Goal: Information Seeking & Learning: Learn about a topic

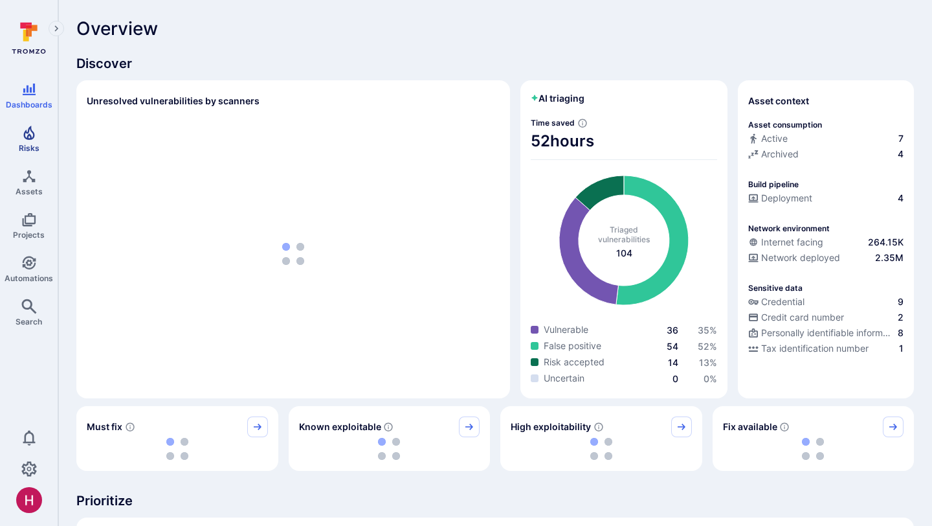
click at [34, 143] on span "Risks" at bounding box center [29, 148] width 21 height 10
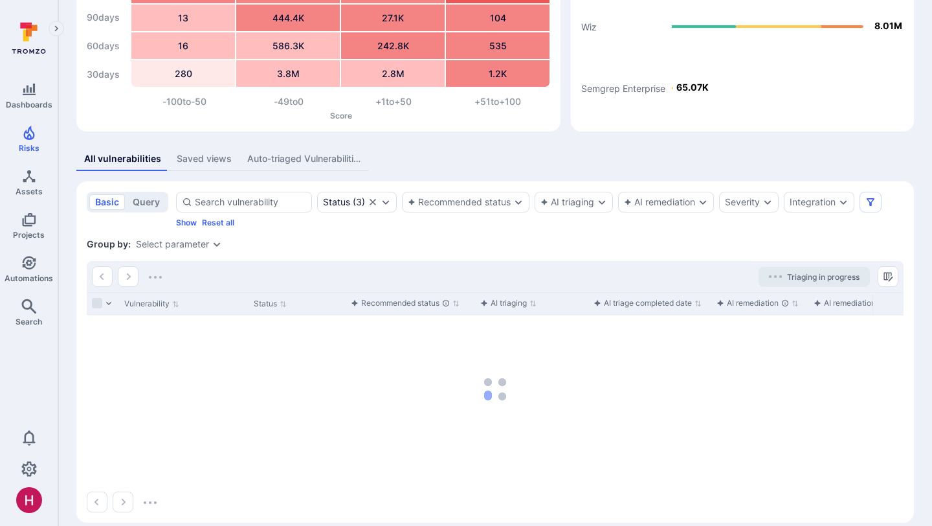
scroll to position [132, 0]
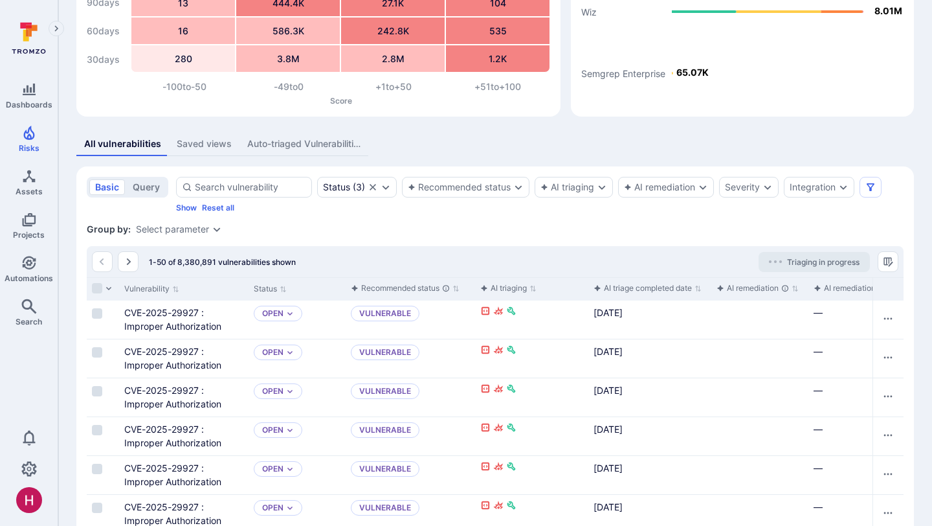
click at [539, 227] on div "Group by: Select parameter" at bounding box center [495, 229] width 817 height 13
click at [676, 284] on div "AI triage completed date" at bounding box center [643, 288] width 98 height 13
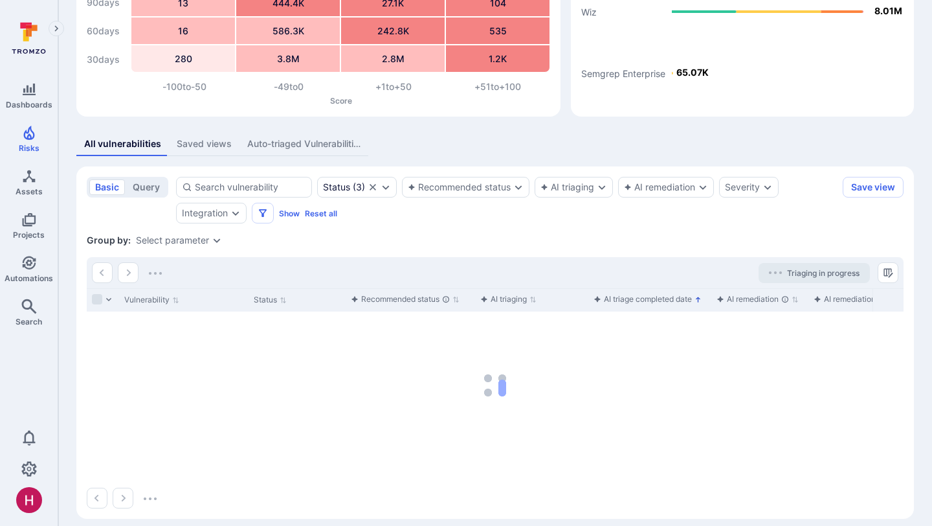
click at [648, 298] on div "AI triage completed date" at bounding box center [643, 299] width 98 height 13
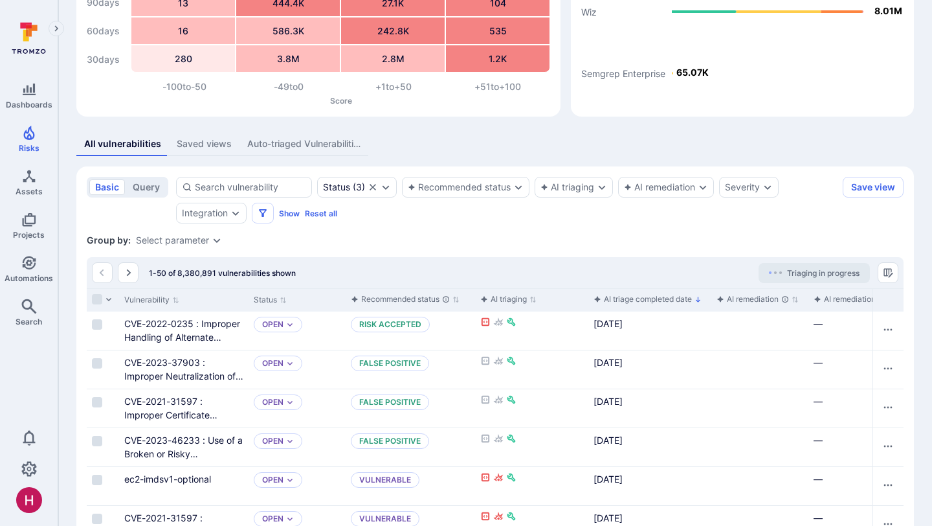
scroll to position [345, 0]
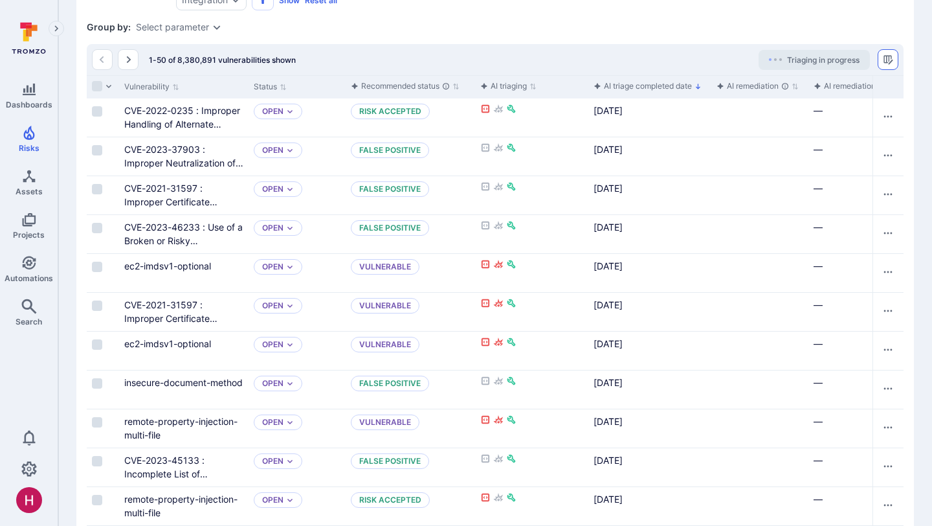
click at [888, 58] on icon "Manage columns" at bounding box center [888, 59] width 10 height 10
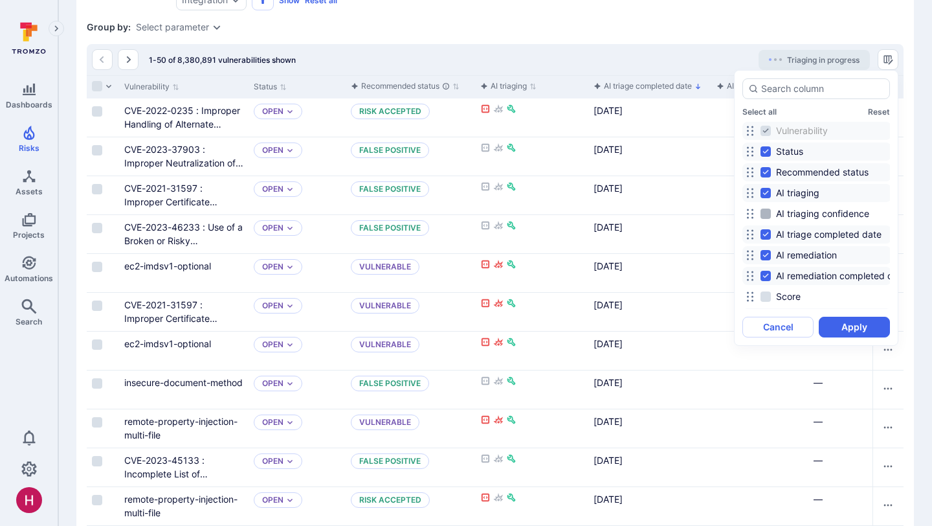
click at [843, 216] on span "AI triaging confidence" at bounding box center [822, 213] width 93 height 13
click at [771, 216] on input "AI triaging confidence" at bounding box center [766, 213] width 10 height 10
checkbox input "true"
click at [838, 327] on button "Apply" at bounding box center [854, 327] width 71 height 21
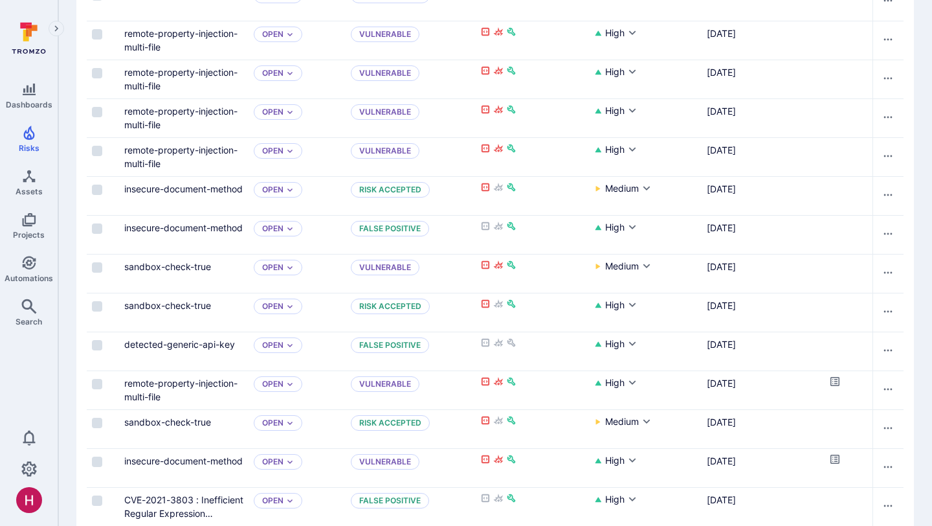
scroll to position [1400, 0]
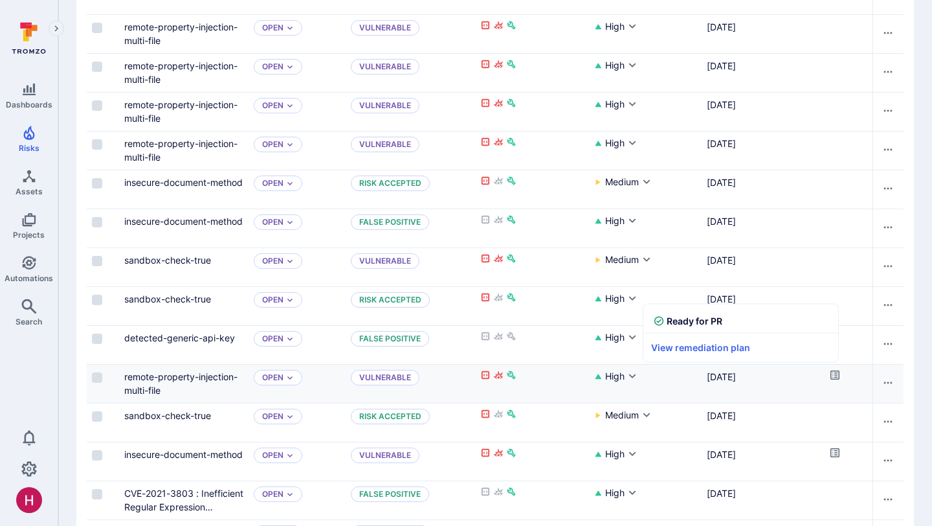
click at [839, 374] on icon "Cell for aiCtx.remediationStatus" at bounding box center [835, 374] width 9 height 9
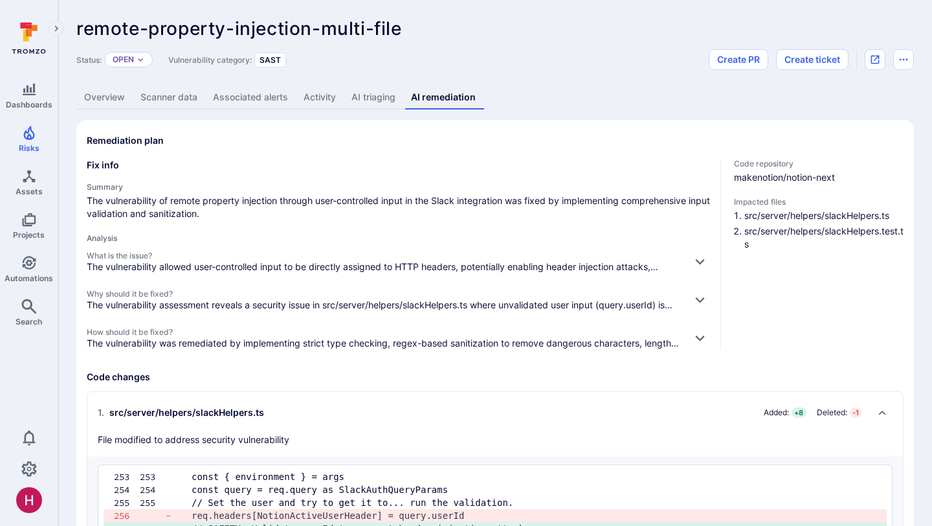
click at [383, 94] on link "AI triaging" at bounding box center [374, 97] width 60 height 24
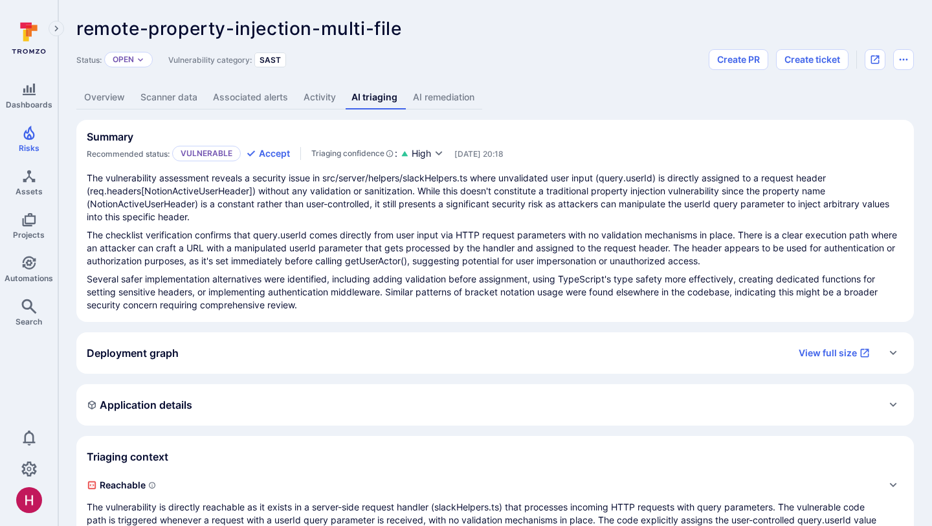
click at [455, 102] on link "AI remediation" at bounding box center [443, 97] width 77 height 24
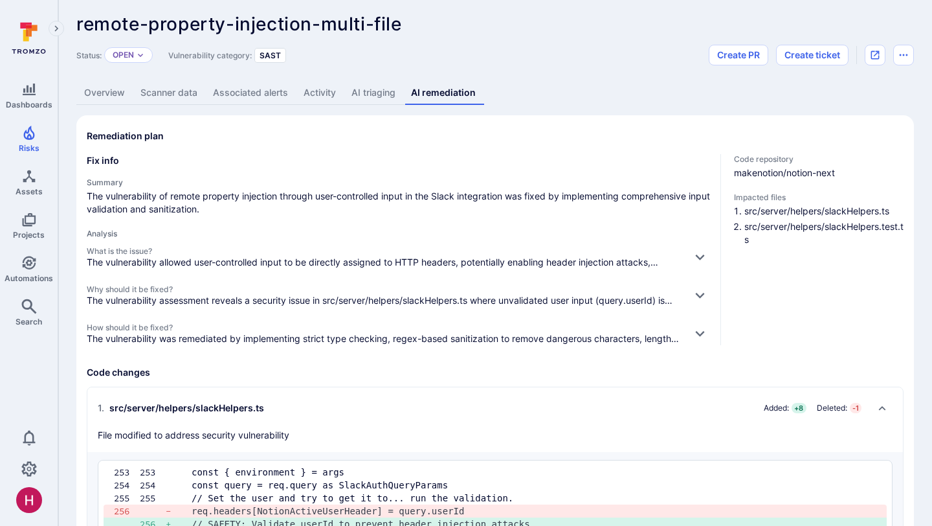
scroll to position [6, 0]
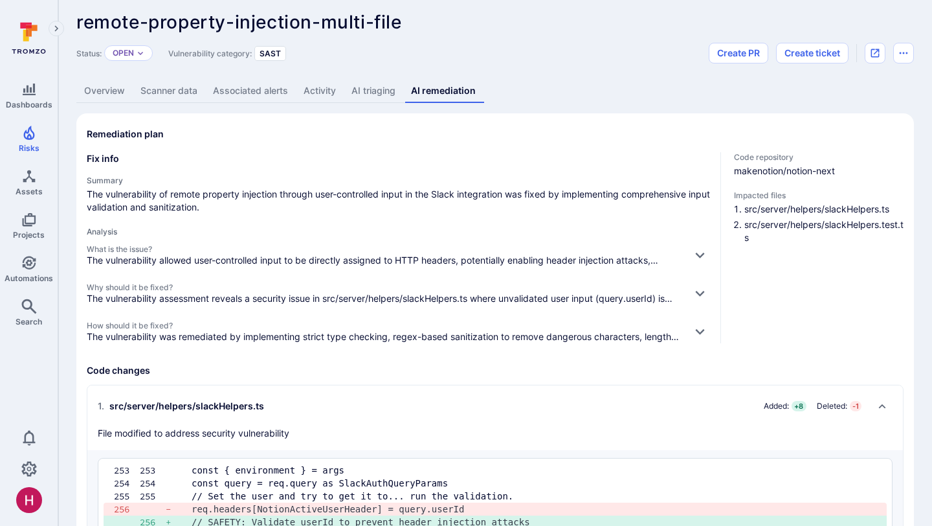
click at [539, 262] on p "The vulnerability allowed user-controlled input to be directly assigned to HTTP…" at bounding box center [384, 260] width 595 height 13
click at [702, 253] on icon "button" at bounding box center [699, 256] width 9 height 6
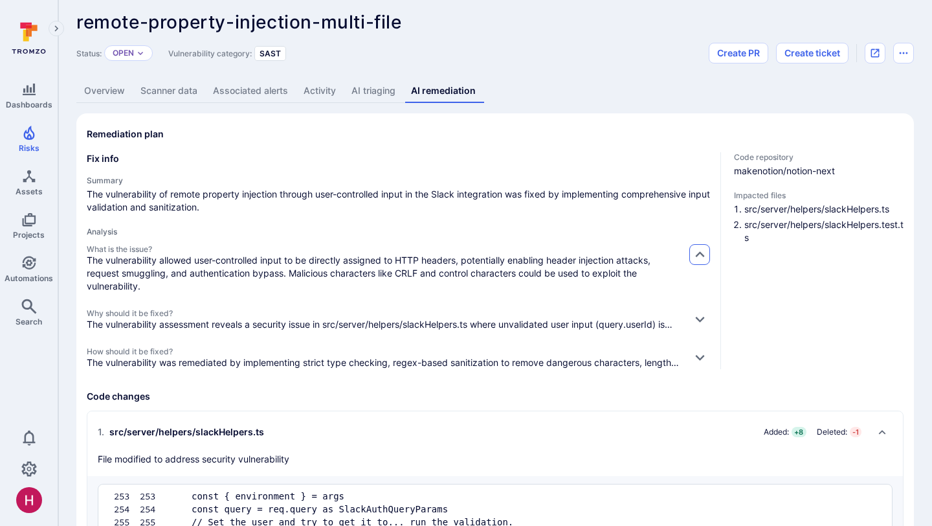
click at [702, 253] on icon "button" at bounding box center [699, 254] width 9 height 6
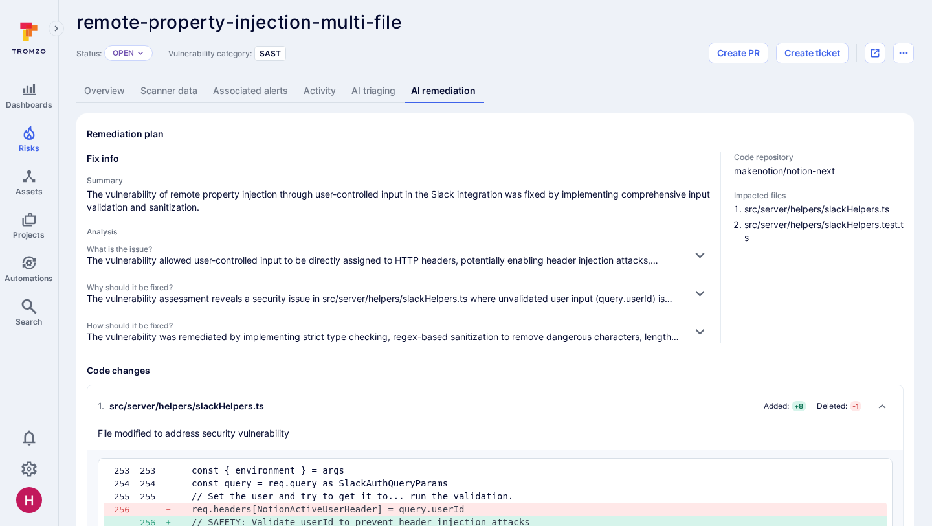
click at [633, 254] on p "The vulnerability allowed user-controlled input to be directly assigned to HTTP…" at bounding box center [384, 260] width 595 height 13
click at [706, 246] on button "button" at bounding box center [700, 254] width 21 height 21
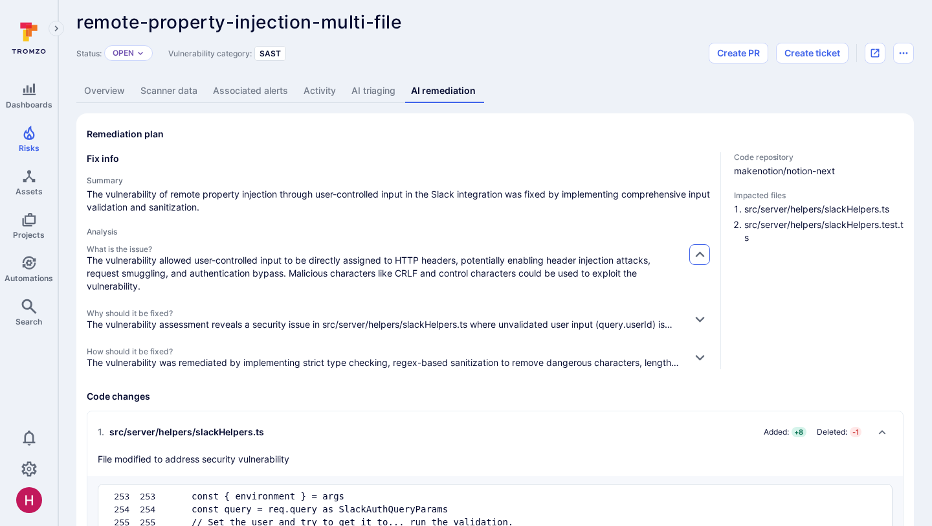
click at [706, 246] on button "button" at bounding box center [700, 254] width 21 height 21
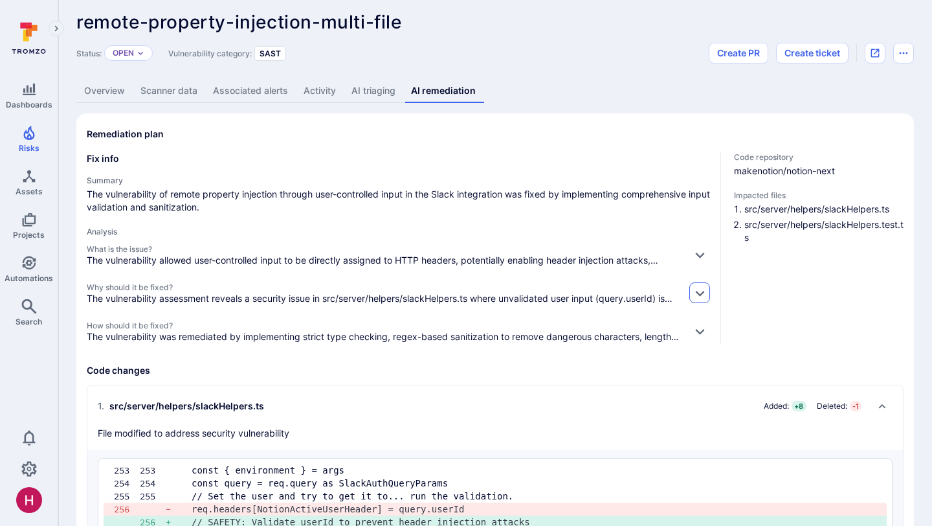
click at [699, 287] on icon "button" at bounding box center [700, 293] width 14 height 14
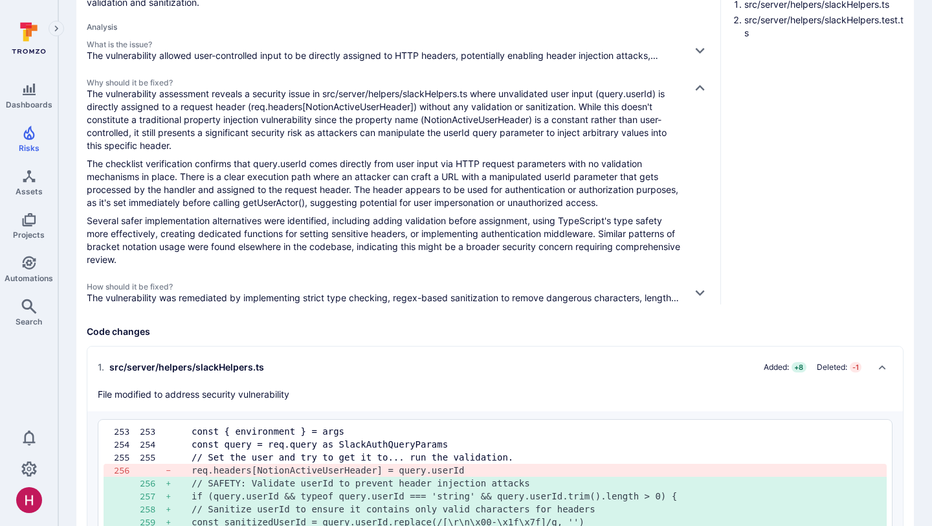
scroll to position [212, 0]
click at [695, 80] on icon "button" at bounding box center [700, 87] width 14 height 14
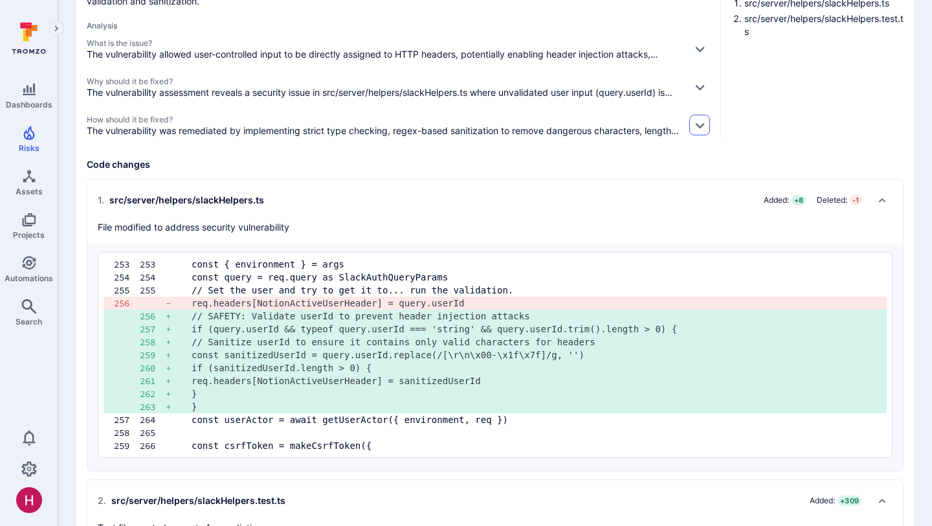
click at [703, 115] on button "button" at bounding box center [700, 125] width 21 height 21
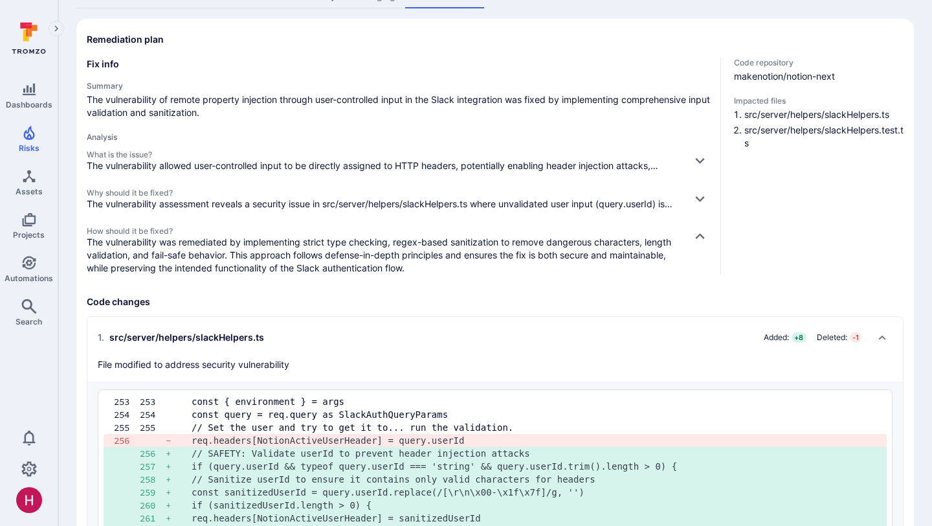
scroll to position [0, 0]
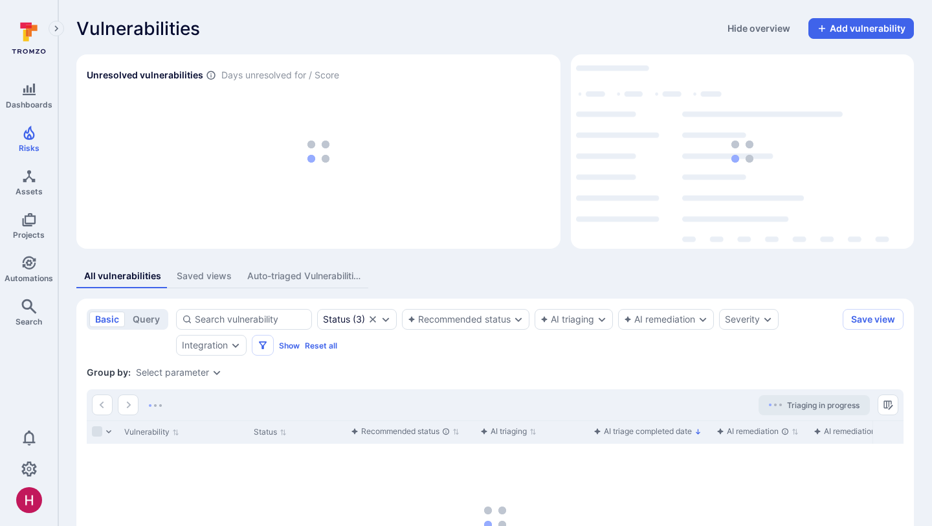
scroll to position [143, 0]
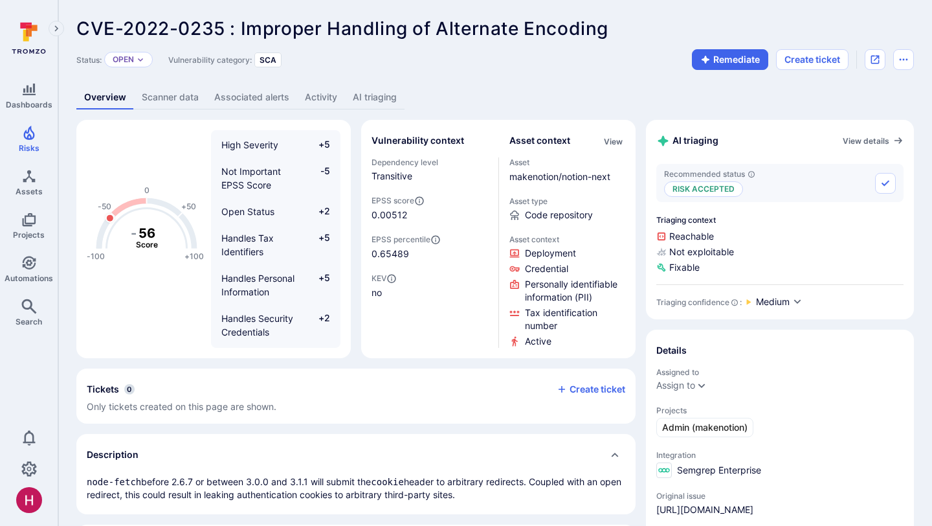
click at [376, 90] on link "AI triaging" at bounding box center [375, 97] width 60 height 24
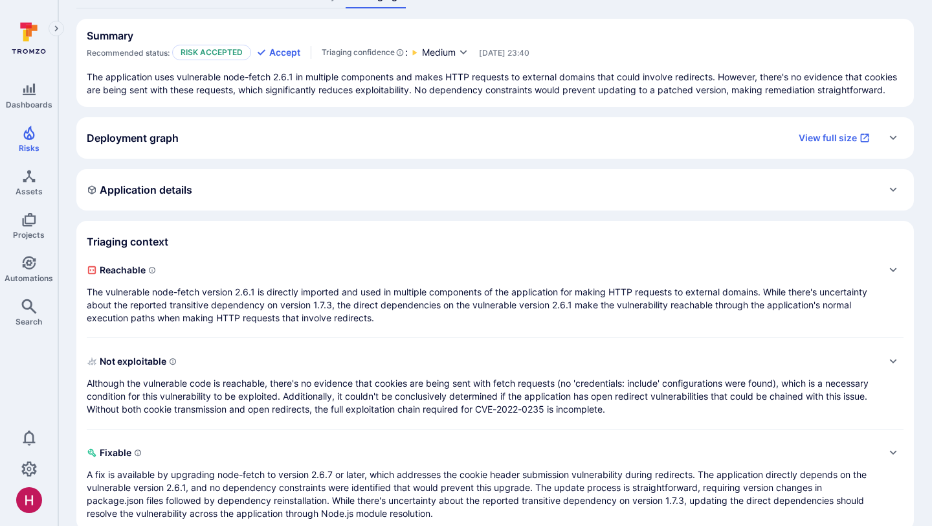
scroll to position [124, 0]
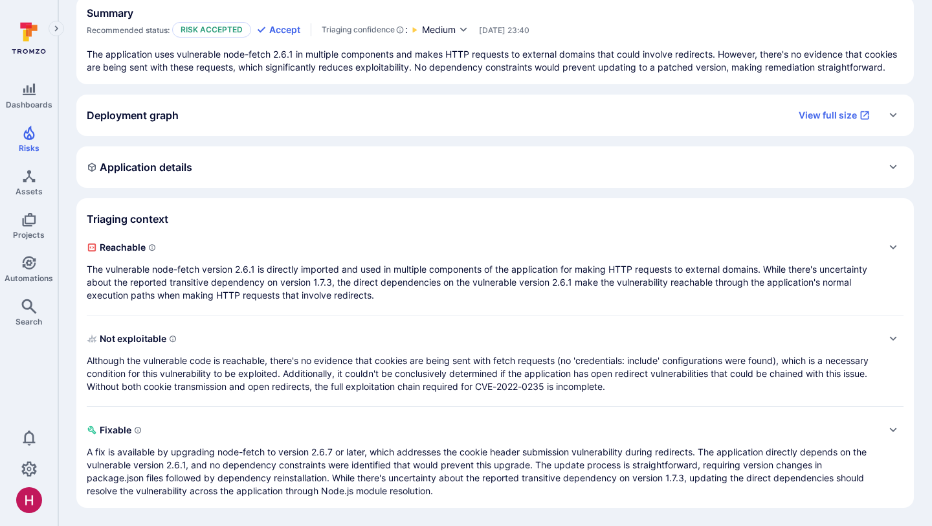
click at [377, 380] on p "Although the vulnerable code is reachable, there's no evidence that cookies are…" at bounding box center [482, 373] width 791 height 39
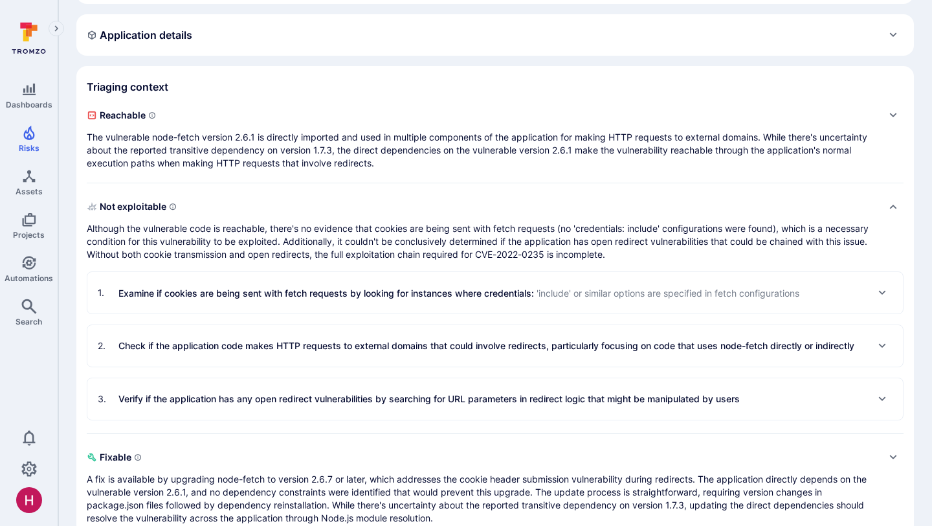
scroll to position [283, 0]
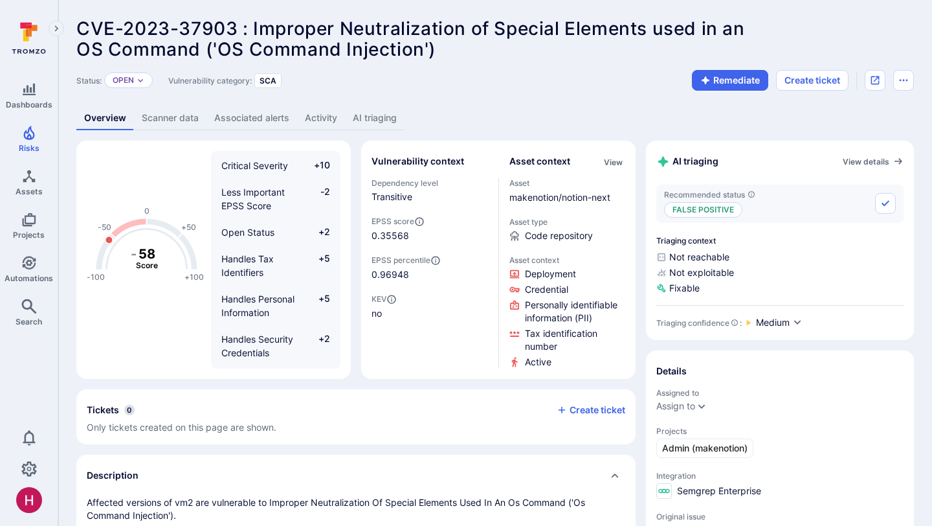
click at [381, 122] on link "AI triaging" at bounding box center [375, 118] width 60 height 24
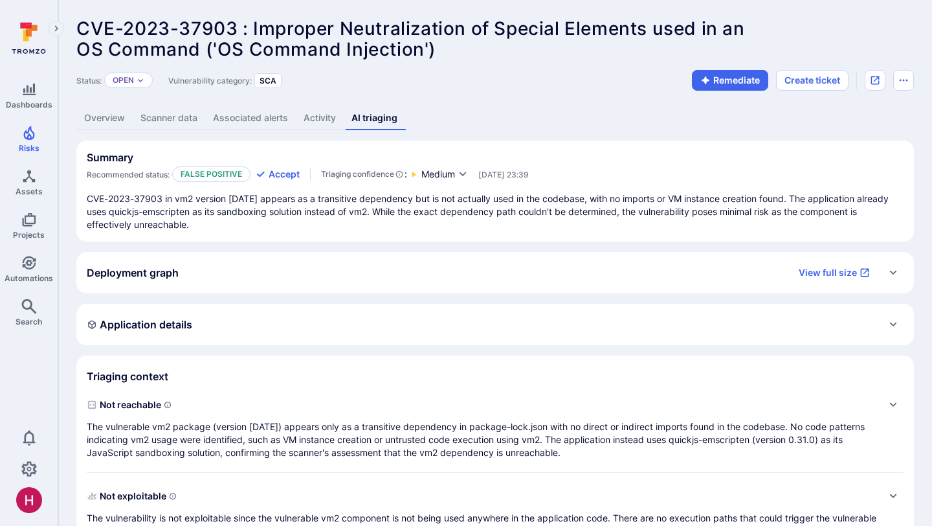
click at [110, 118] on link "Overview" at bounding box center [104, 118] width 56 height 24
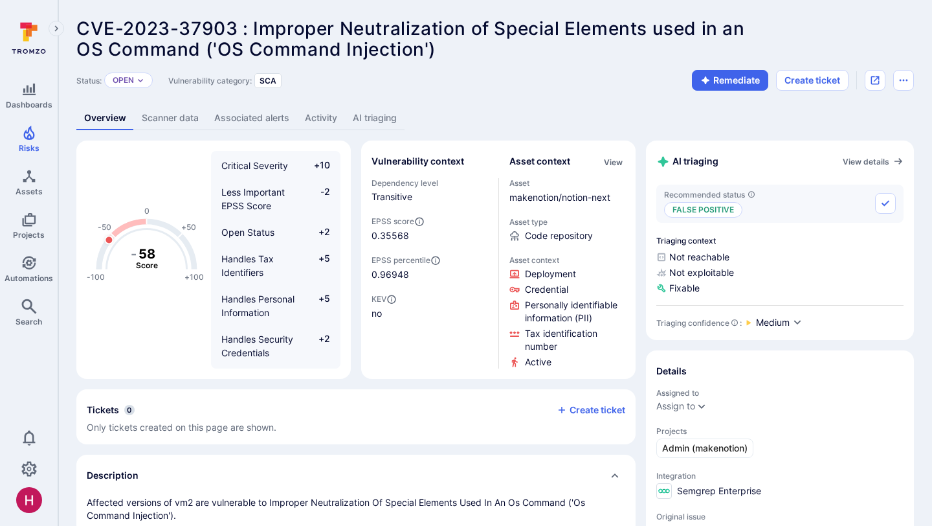
click at [177, 117] on link "Scanner data" at bounding box center [170, 118] width 73 height 24
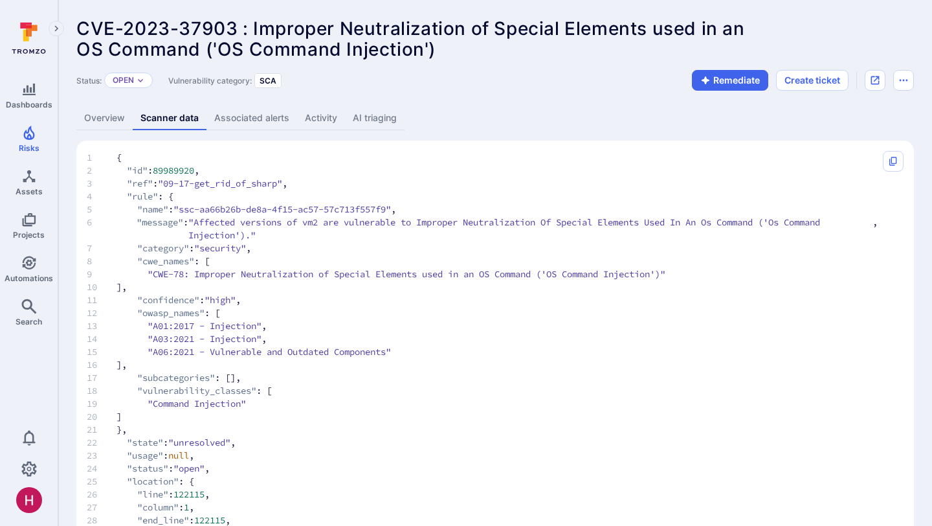
click at [385, 124] on link "AI triaging" at bounding box center [375, 118] width 60 height 24
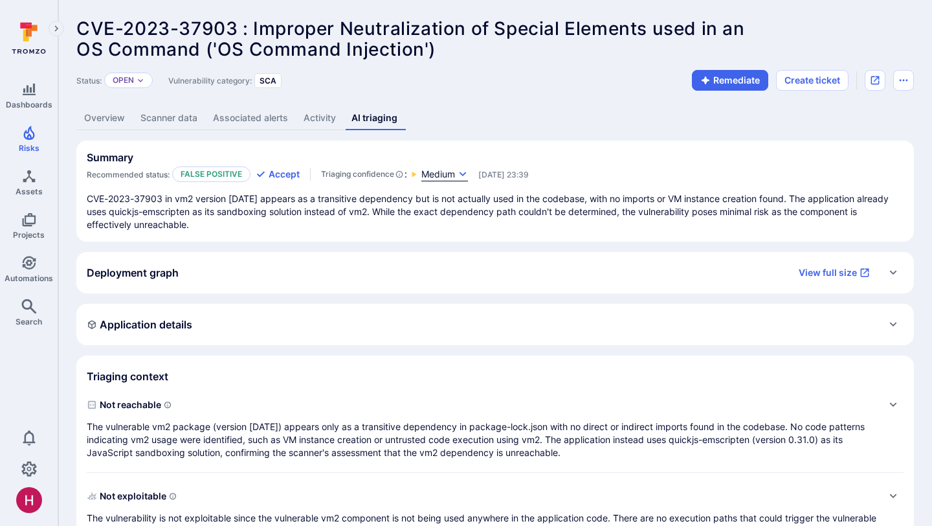
click at [451, 173] on span "Medium" at bounding box center [439, 174] width 34 height 13
click at [451, 173] on div at bounding box center [466, 263] width 932 height 526
click at [338, 423] on p "The vulnerable vm2 package (version 3.9.11) appears only as a transitive depend…" at bounding box center [482, 439] width 791 height 39
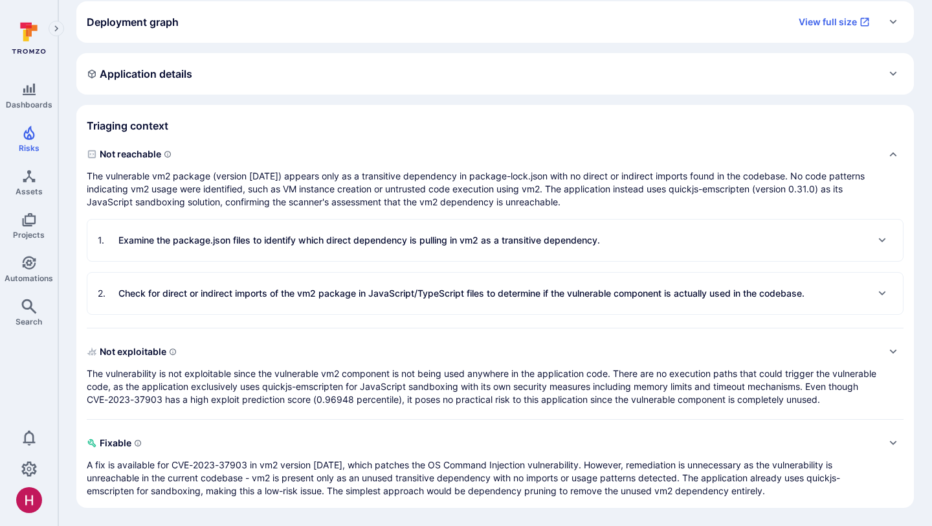
scroll to position [263, 0]
click at [247, 234] on p "Examine the package.json files to identify which direct dependency is pulling i…" at bounding box center [359, 240] width 482 height 13
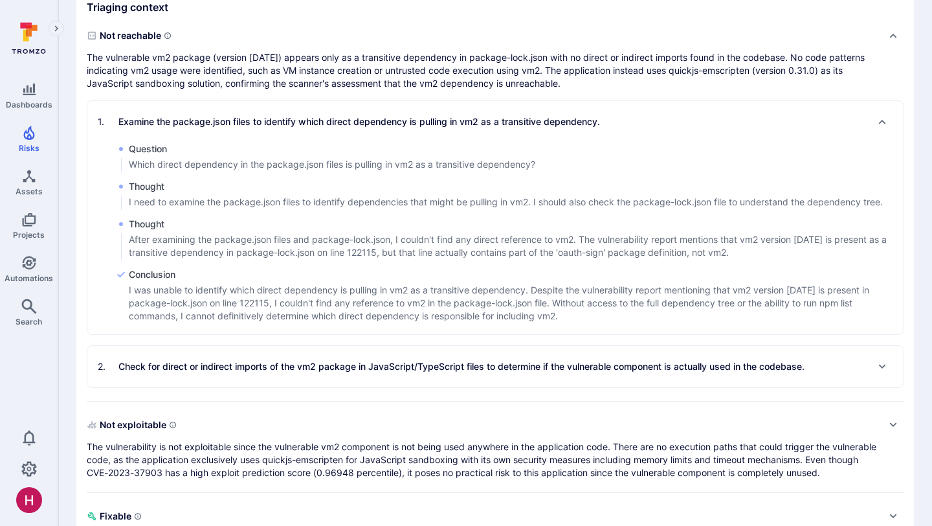
scroll to position [366, 0]
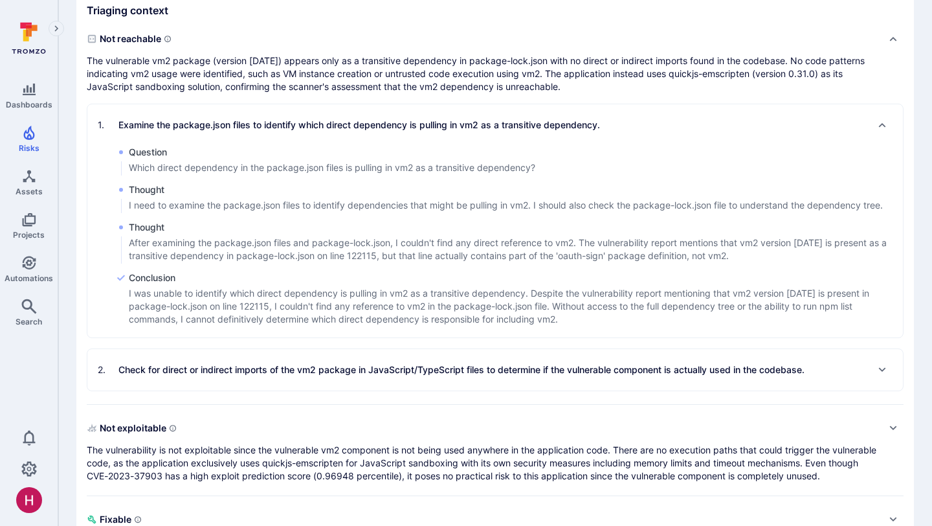
click at [378, 376] on p "Check for direct or indirect imports of the vm2 package in JavaScript/TypeScrip…" at bounding box center [461, 369] width 686 height 13
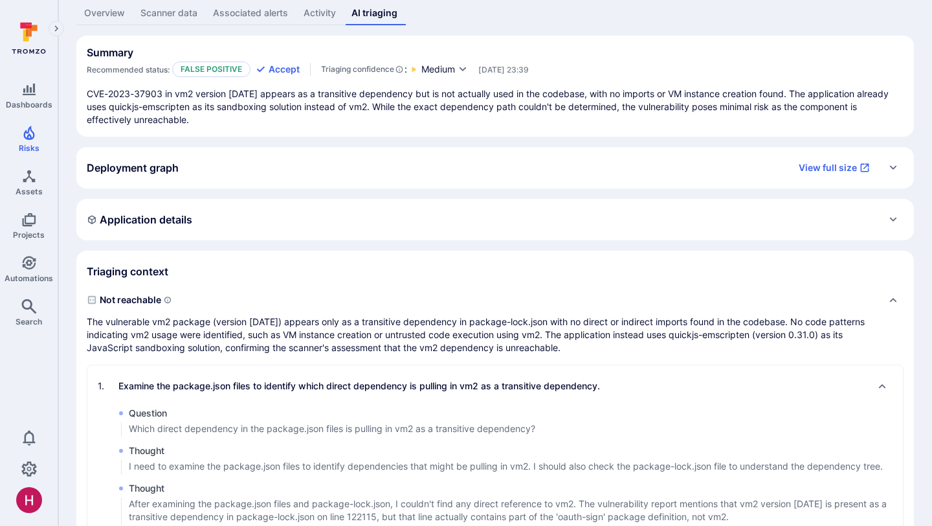
scroll to position [0, 0]
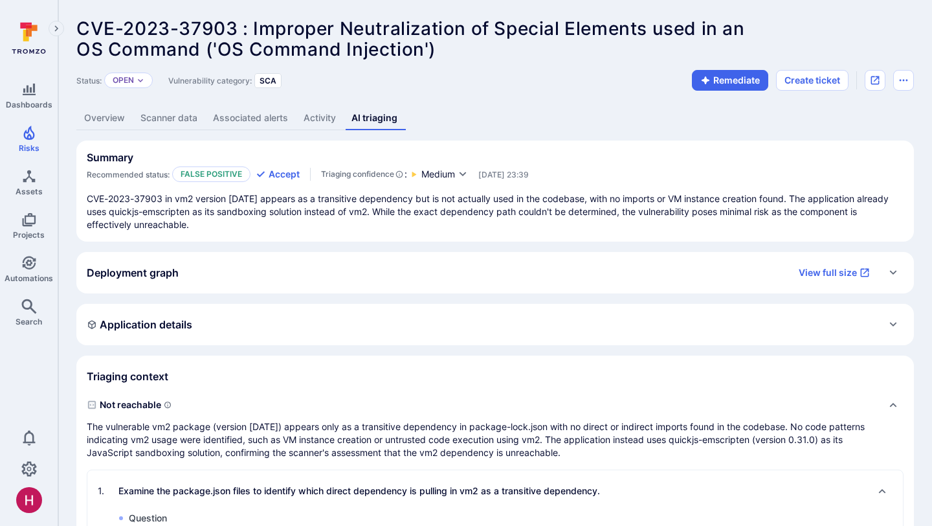
click at [117, 117] on link "Overview" at bounding box center [104, 118] width 56 height 24
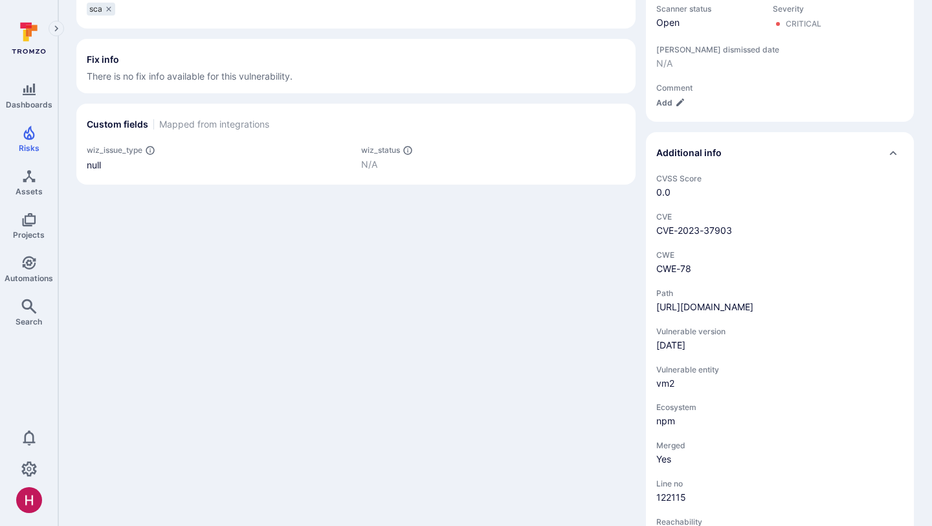
scroll to position [589, 0]
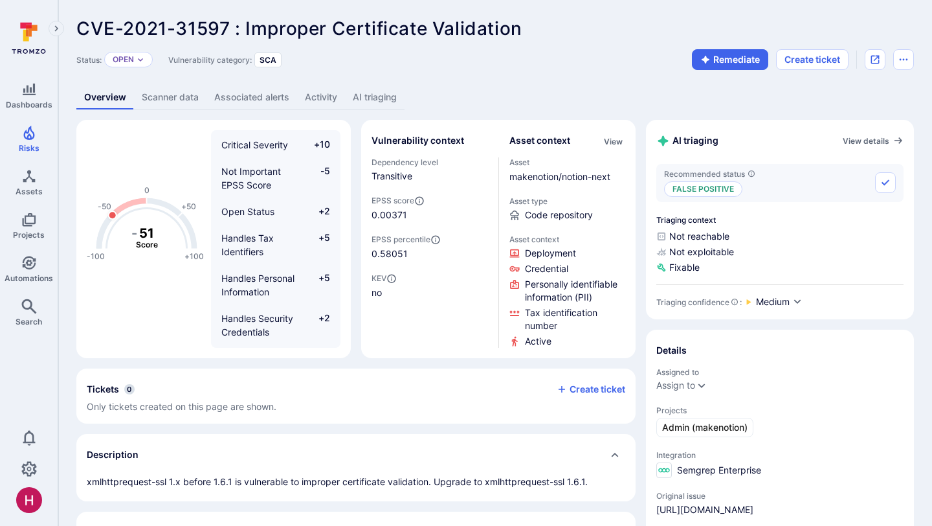
click at [371, 96] on link "AI triaging" at bounding box center [375, 97] width 60 height 24
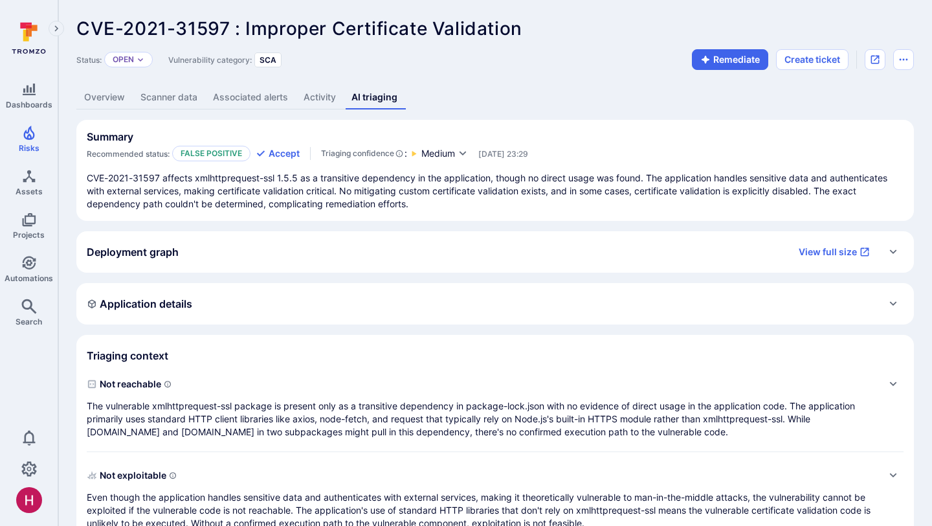
click at [371, 401] on p "The vulnerable xmlhttprequest-ssl package is present only as a transitive depen…" at bounding box center [482, 418] width 791 height 39
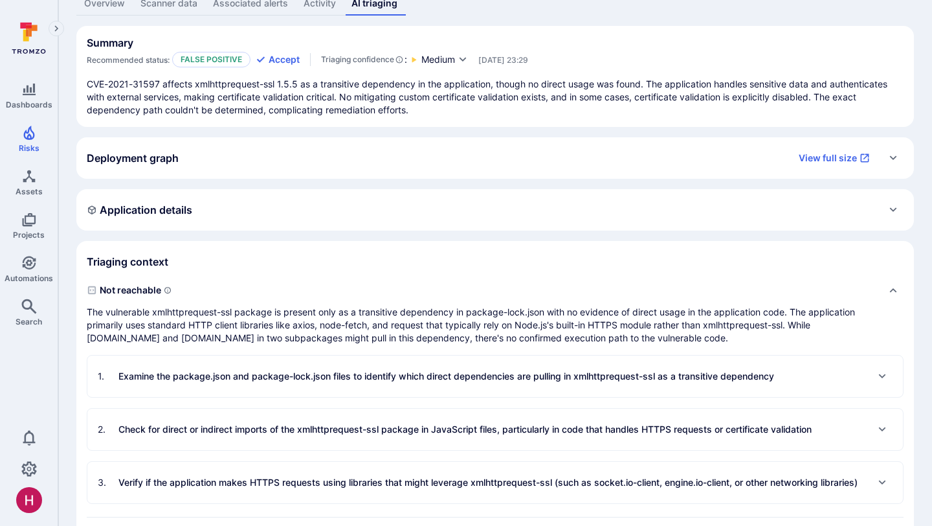
scroll to position [188, 0]
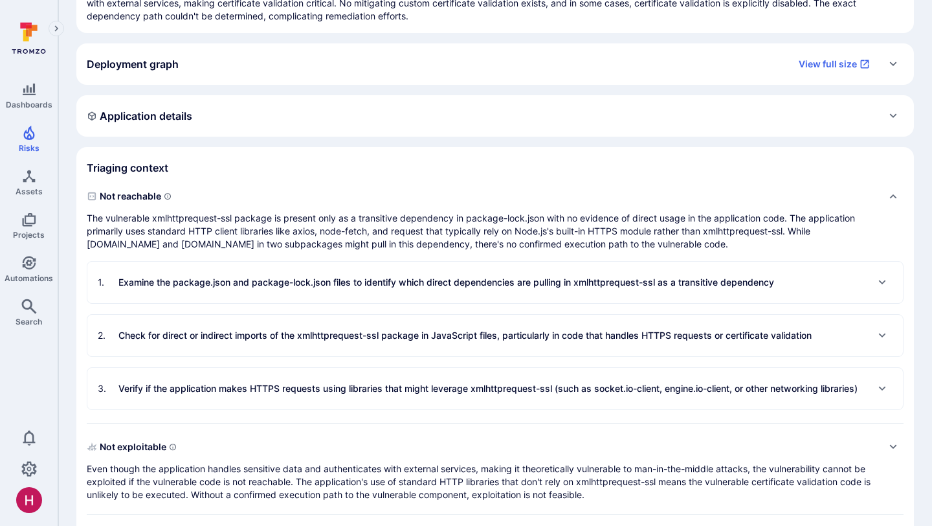
click at [437, 284] on p "Examine the package.json and package-lock.json files to identify which direct d…" at bounding box center [446, 282] width 656 height 13
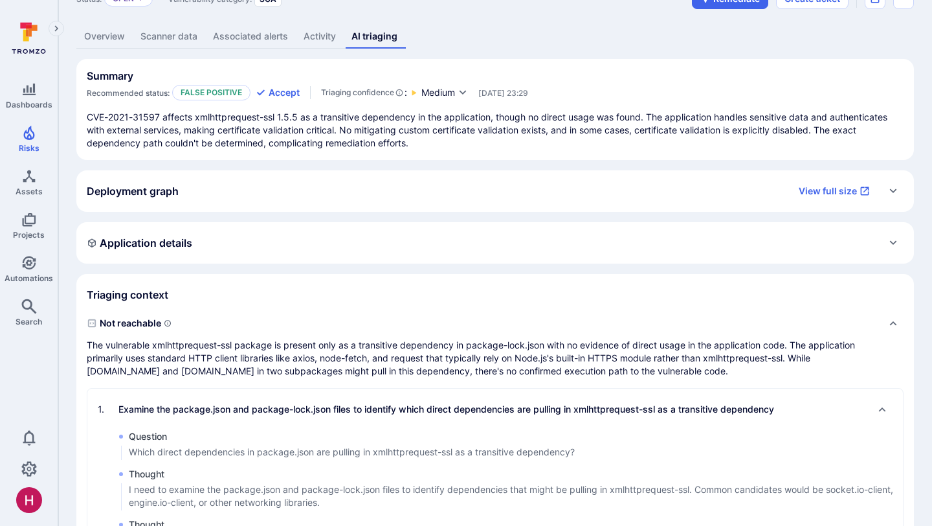
scroll to position [0, 0]
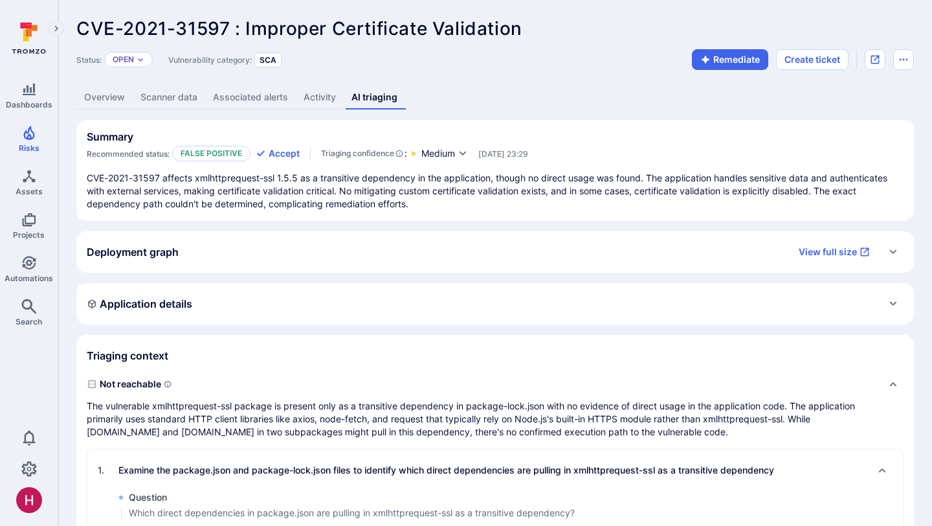
click at [115, 98] on link "Overview" at bounding box center [104, 97] width 56 height 24
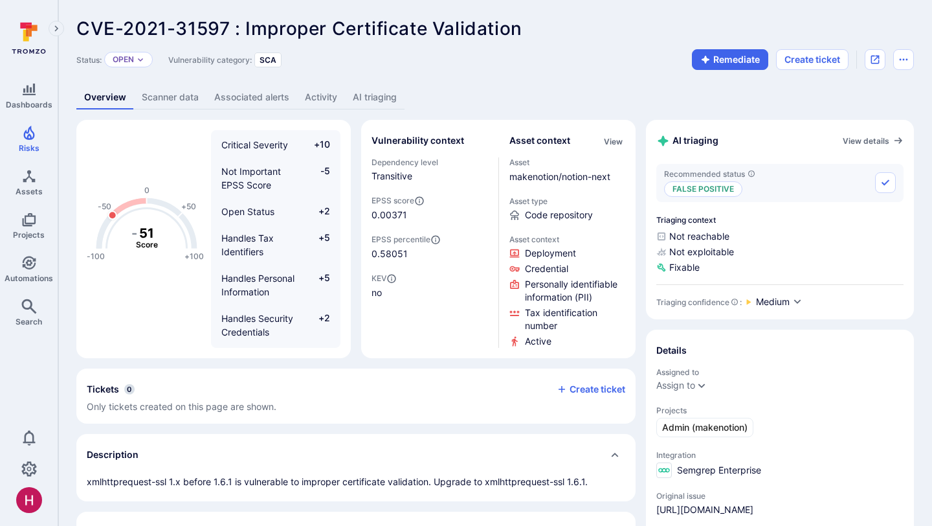
click at [197, 96] on link "Scanner data" at bounding box center [170, 97] width 73 height 24
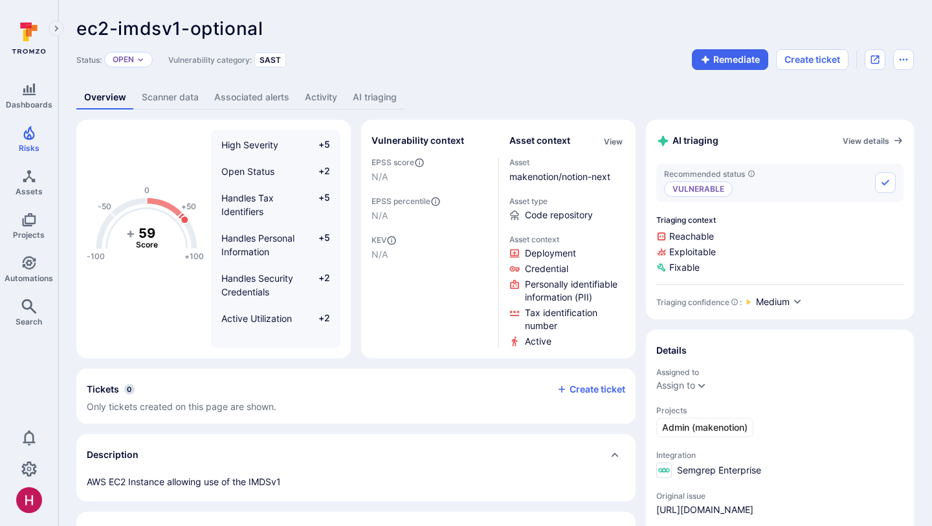
click at [374, 96] on link "AI triaging" at bounding box center [375, 97] width 60 height 24
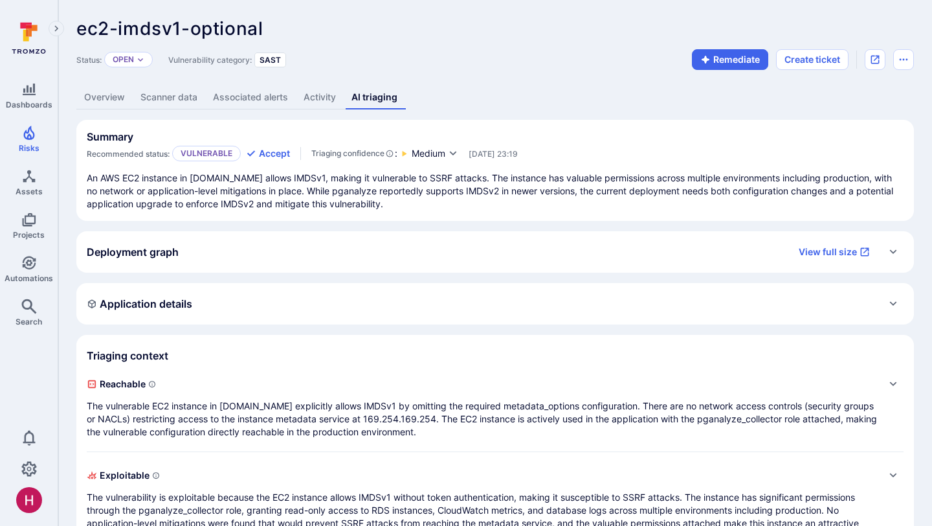
click at [106, 95] on link "Overview" at bounding box center [104, 97] width 56 height 24
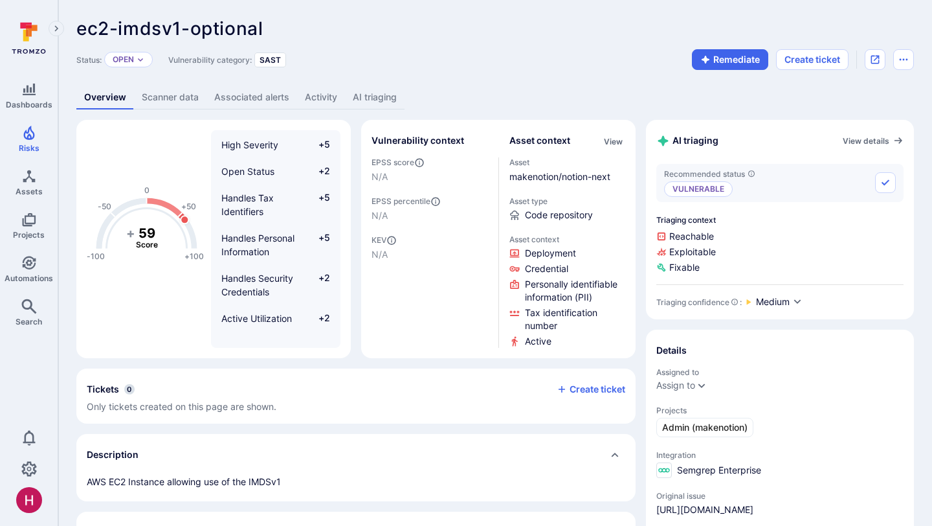
click at [385, 100] on link "AI triaging" at bounding box center [375, 97] width 60 height 24
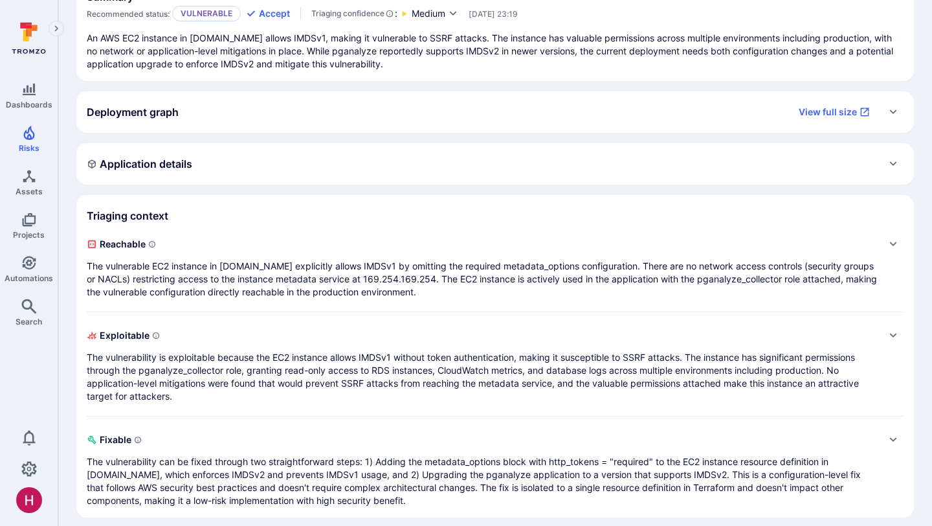
scroll to position [142, 0]
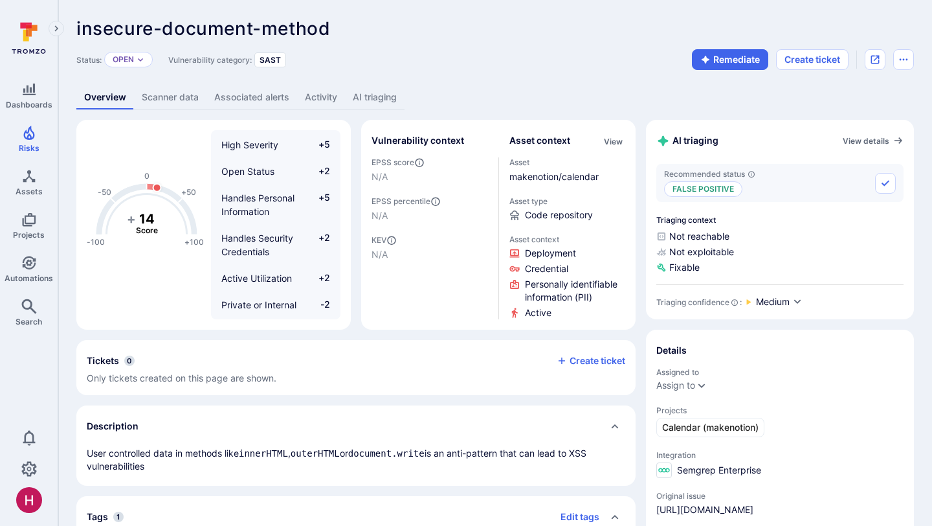
click at [385, 95] on link "AI triaging" at bounding box center [375, 97] width 60 height 24
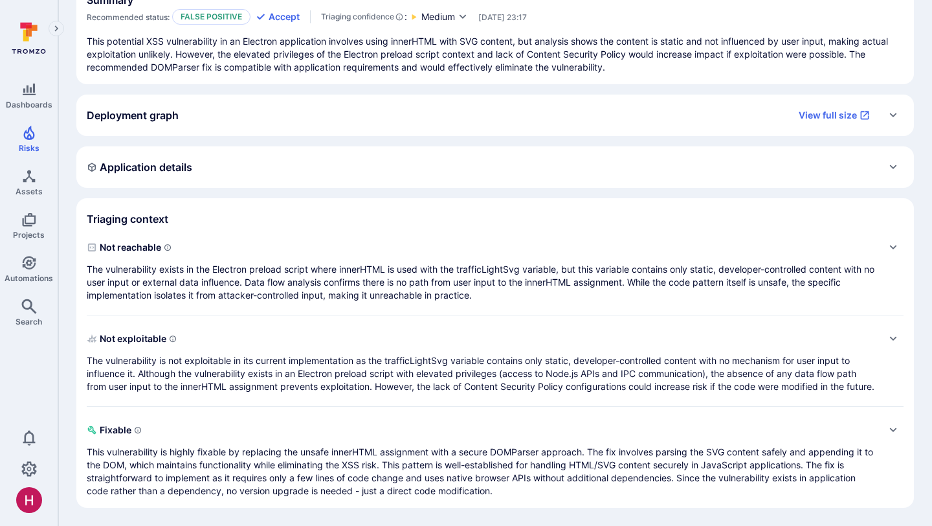
scroll to position [150, 0]
click at [515, 280] on p "The vulnerability exists in the Electron preload script where innerHTML is used…" at bounding box center [482, 282] width 791 height 39
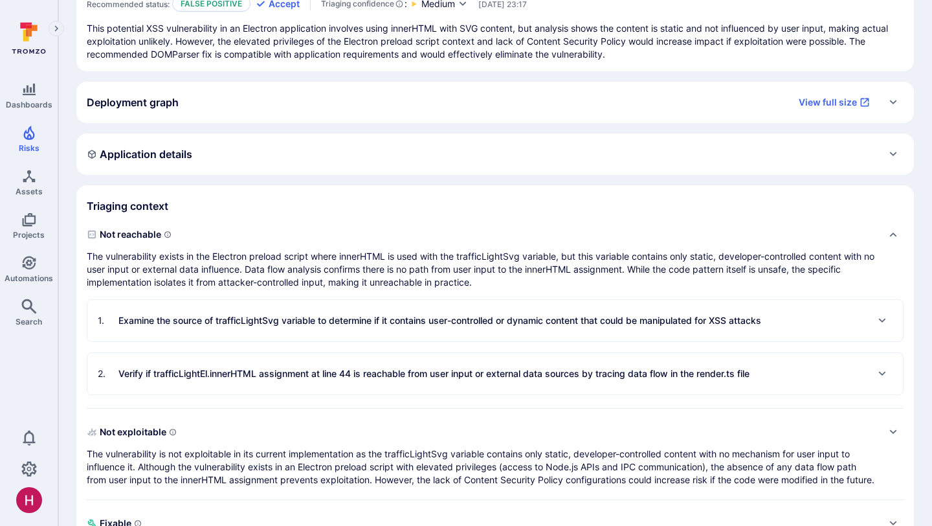
click at [493, 384] on div "2 . Verify if trafficLightEl.innerHTML assignment at line 44 is reachable from …" at bounding box center [495, 373] width 816 height 41
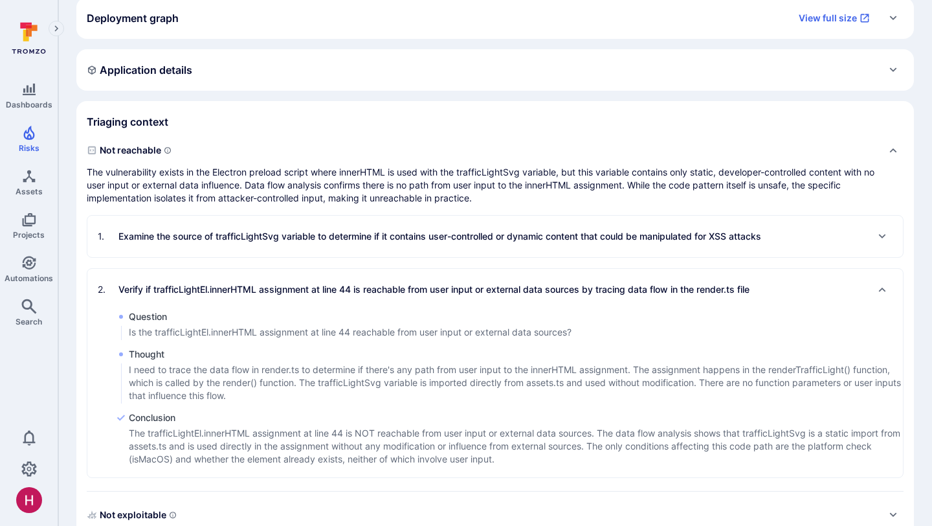
scroll to position [236, 0]
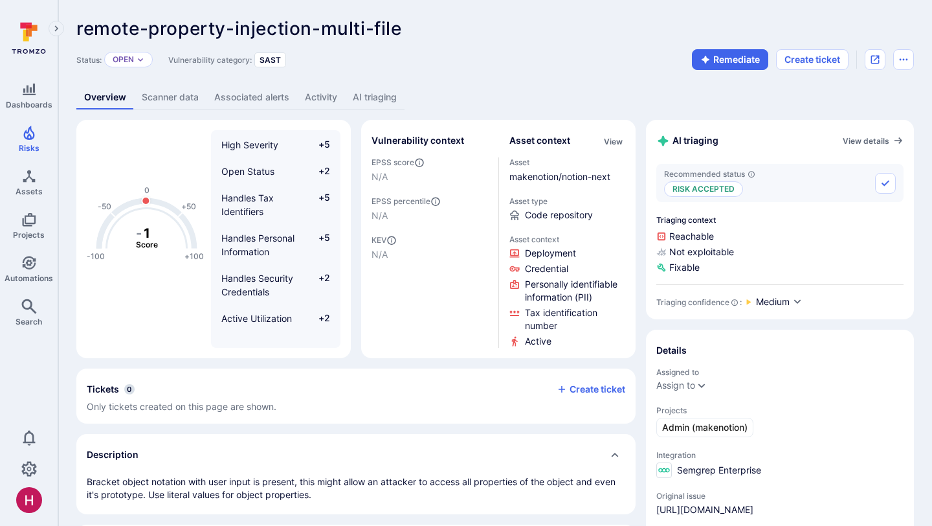
click at [389, 93] on link "AI triaging" at bounding box center [375, 97] width 60 height 24
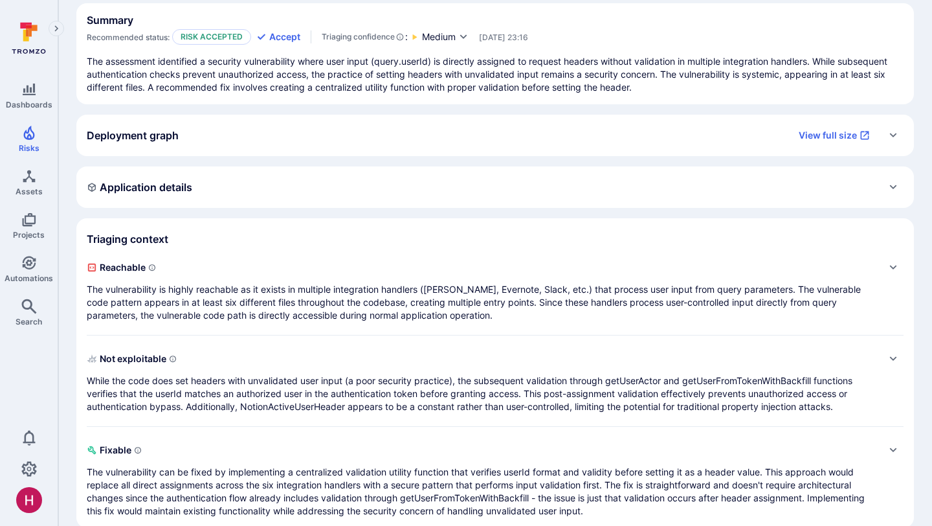
scroll to position [123, 0]
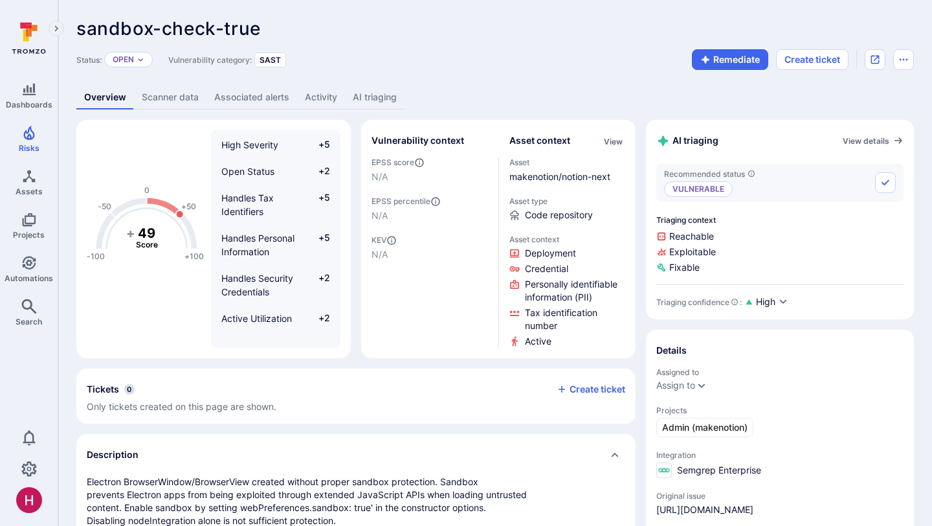
click at [387, 93] on link "AI triaging" at bounding box center [375, 97] width 60 height 24
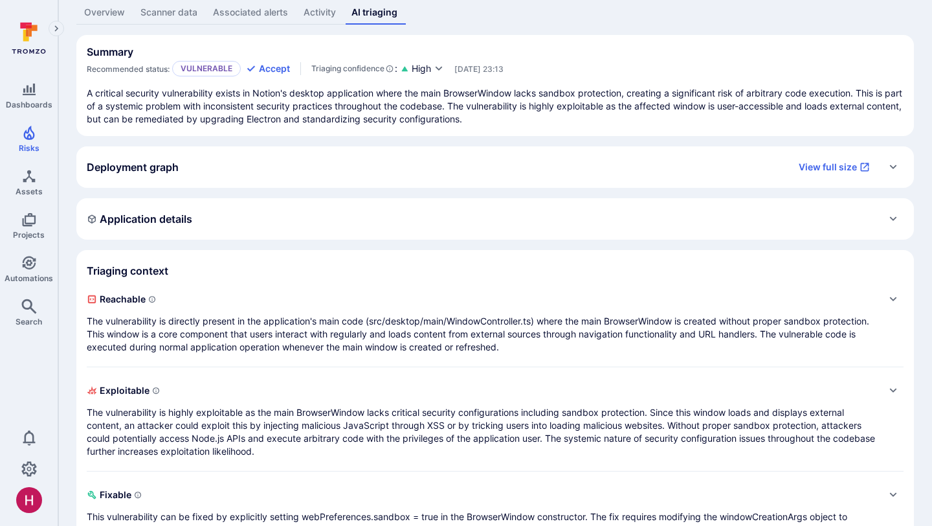
scroll to position [80, 0]
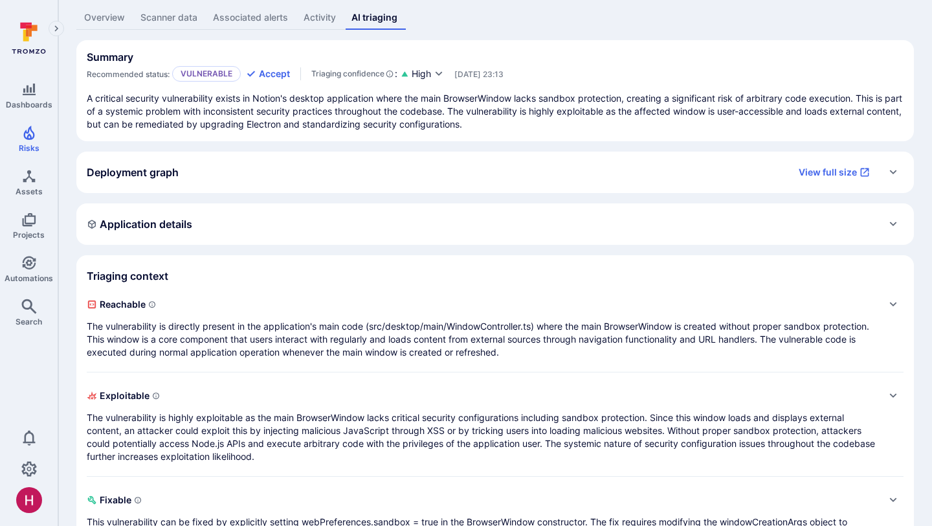
click at [100, 22] on link "Overview" at bounding box center [104, 18] width 56 height 24
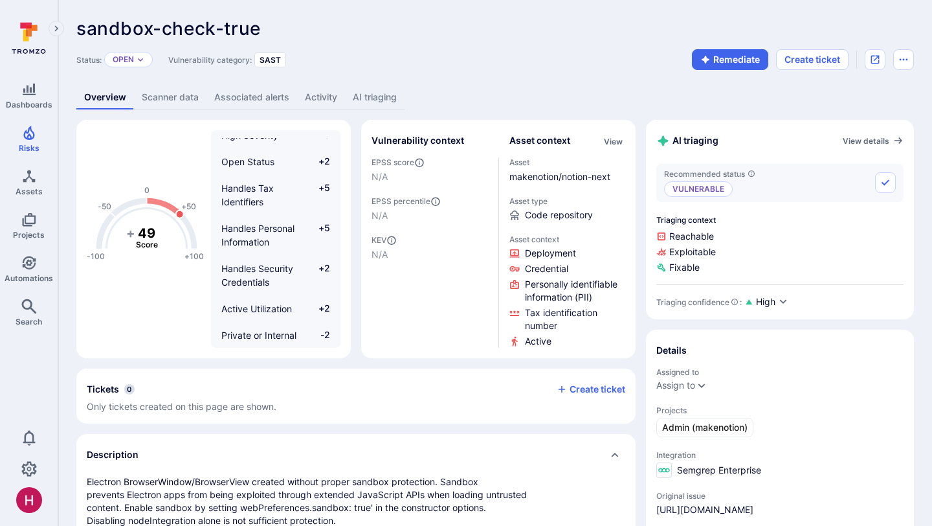
click at [383, 101] on link "AI triaging" at bounding box center [375, 97] width 60 height 24
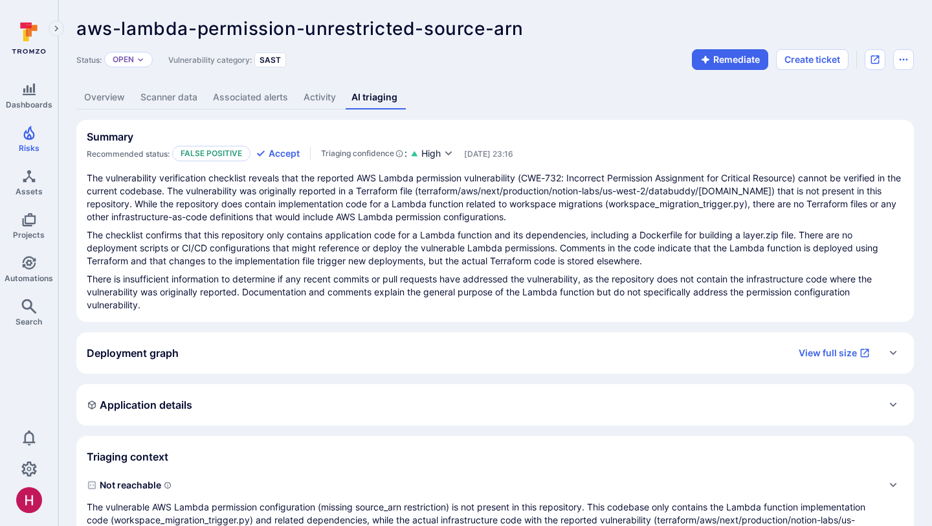
click at [126, 96] on link "Overview" at bounding box center [104, 97] width 56 height 24
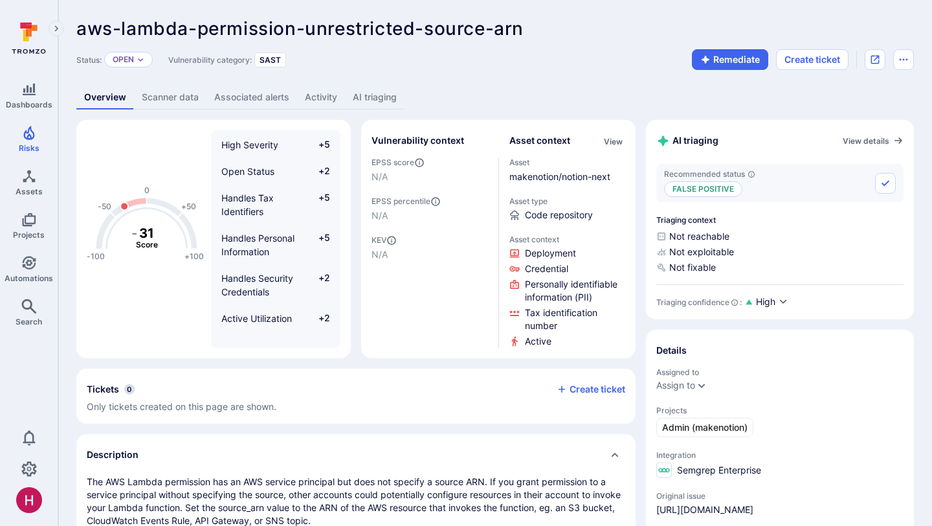
click at [377, 100] on link "AI triaging" at bounding box center [375, 97] width 60 height 24
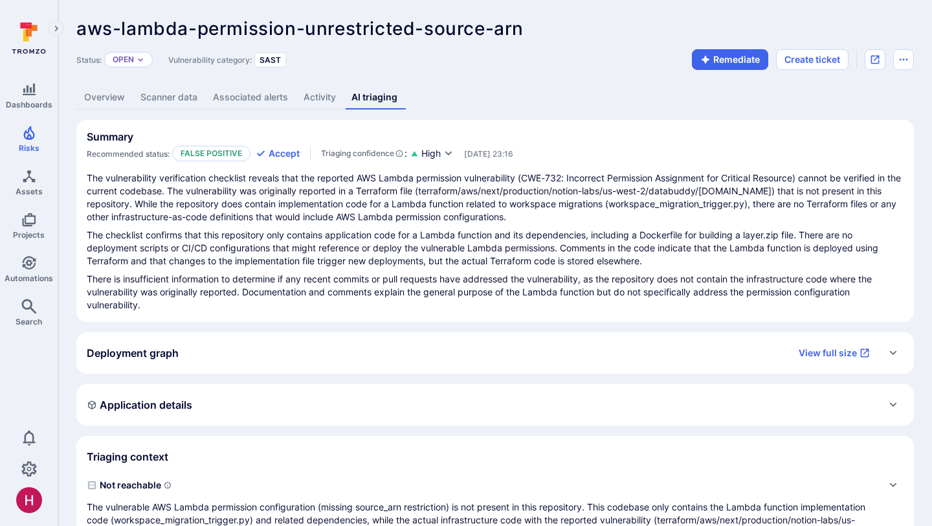
click at [837, 289] on p "There is insufficient information to determine if any recent commits or pull re…" at bounding box center [495, 292] width 817 height 39
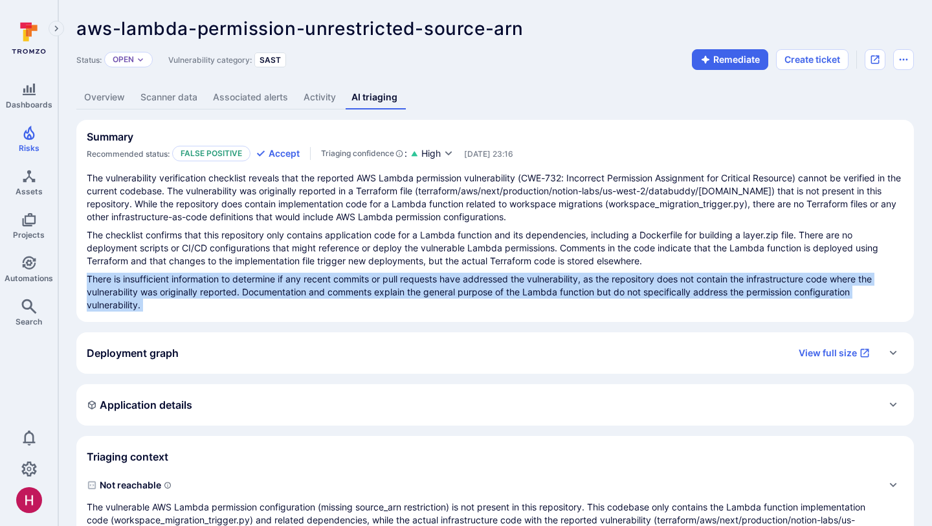
click at [837, 289] on p "There is insufficient information to determine if any recent commits or pull re…" at bounding box center [495, 292] width 817 height 39
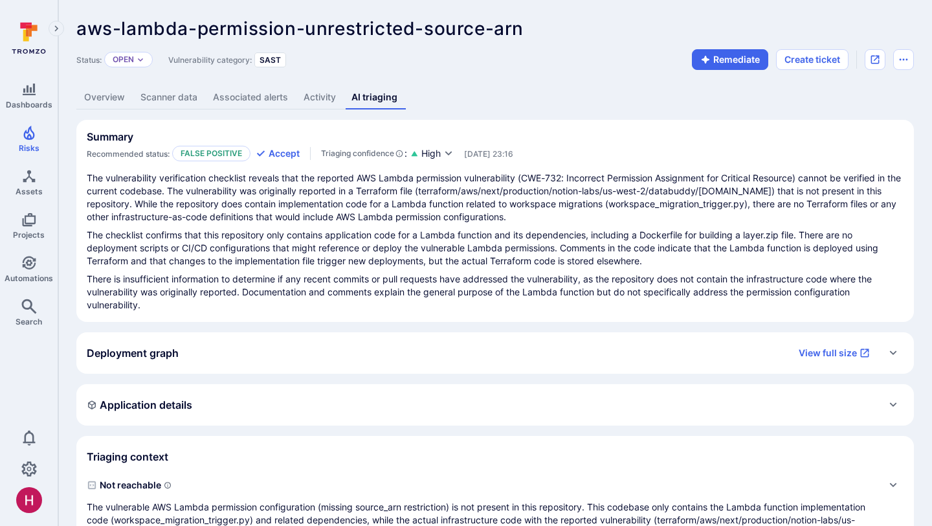
click at [117, 96] on link "Overview" at bounding box center [104, 97] width 56 height 24
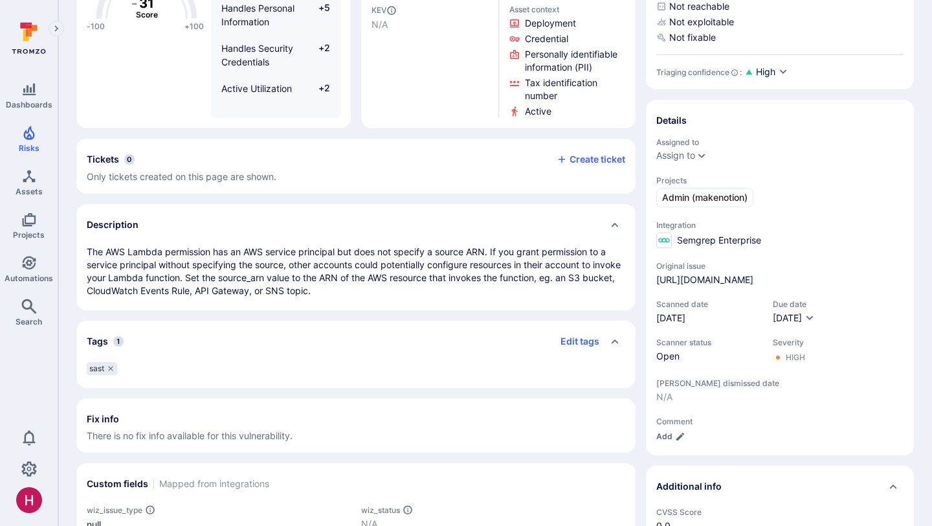
scroll to position [454, 0]
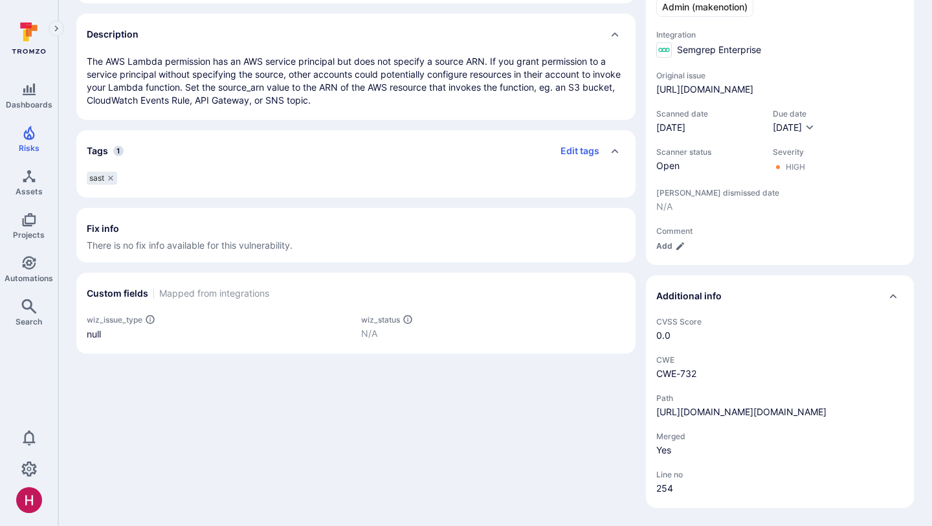
drag, startPoint x: 796, startPoint y: 411, endPoint x: 654, endPoint y: 374, distance: 147.1
click at [654, 374] on div "CVSS Score 0.0 CWE CWE-732 Path https://github.com/makenotion/notion-next/blob/…" at bounding box center [780, 412] width 268 height 191
copy link "https://github.com/makenotion/notion-next/blob/cf8d440b490f555c85dab4e9b0ff6540…"
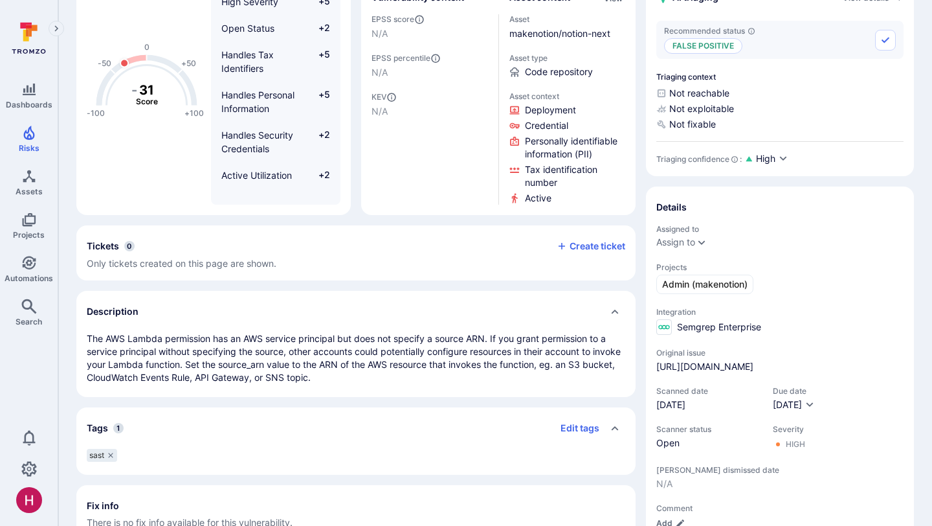
scroll to position [0, 0]
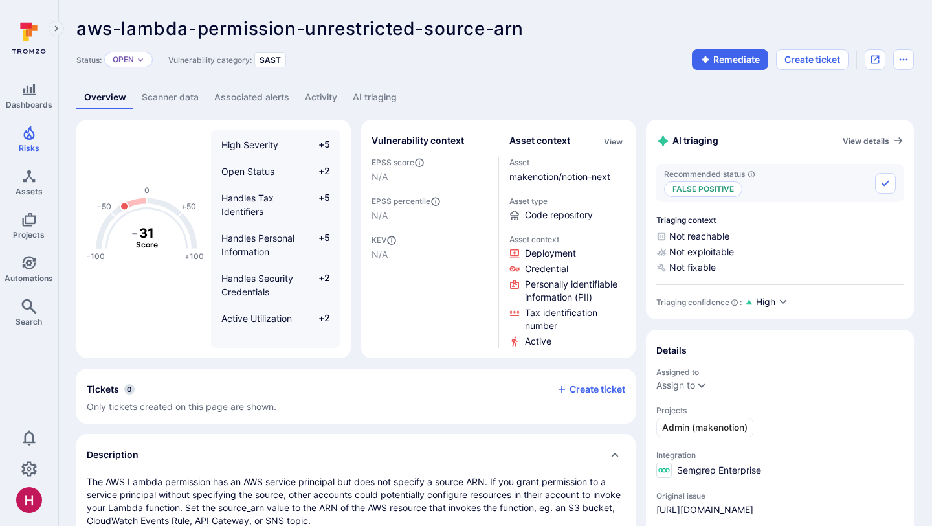
click at [377, 98] on link "AI triaging" at bounding box center [375, 97] width 60 height 24
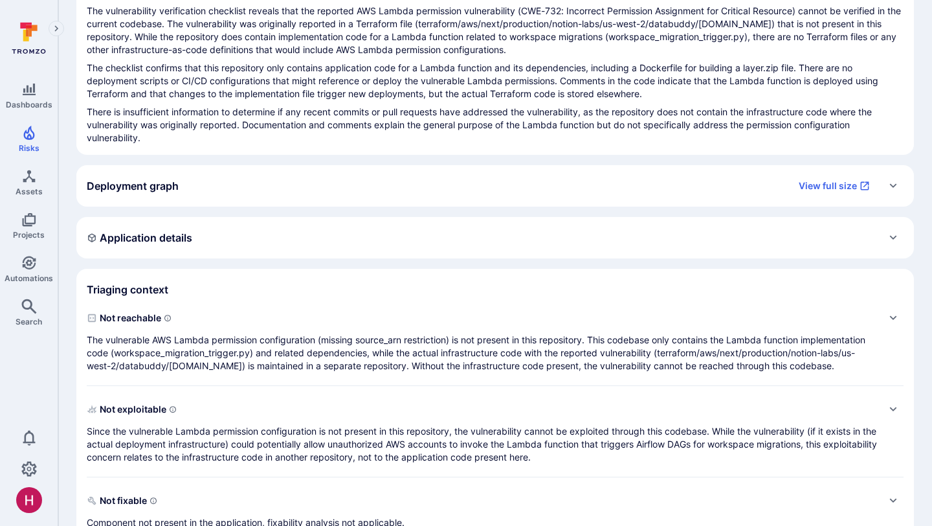
scroll to position [168, 0]
click at [410, 355] on p "The vulnerable AWS Lambda permission configuration (missing source_arn restrict…" at bounding box center [482, 352] width 791 height 39
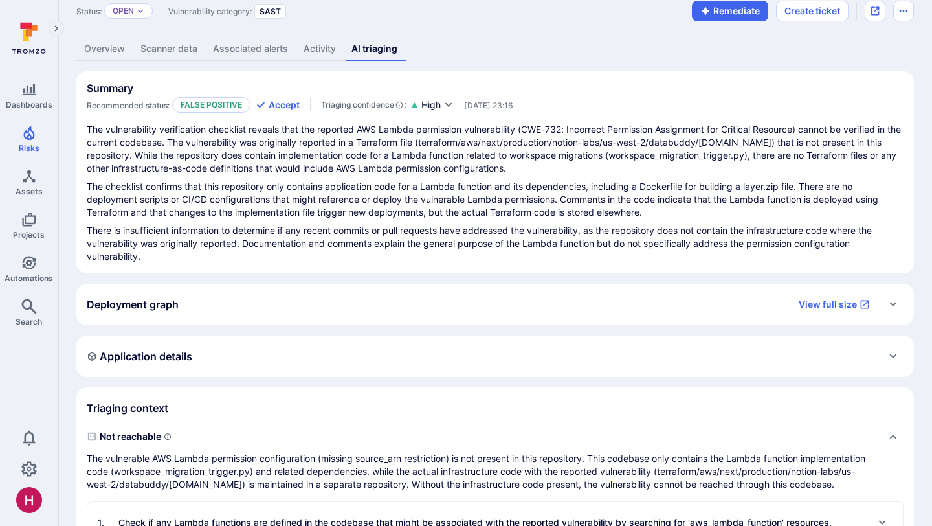
scroll to position [0, 0]
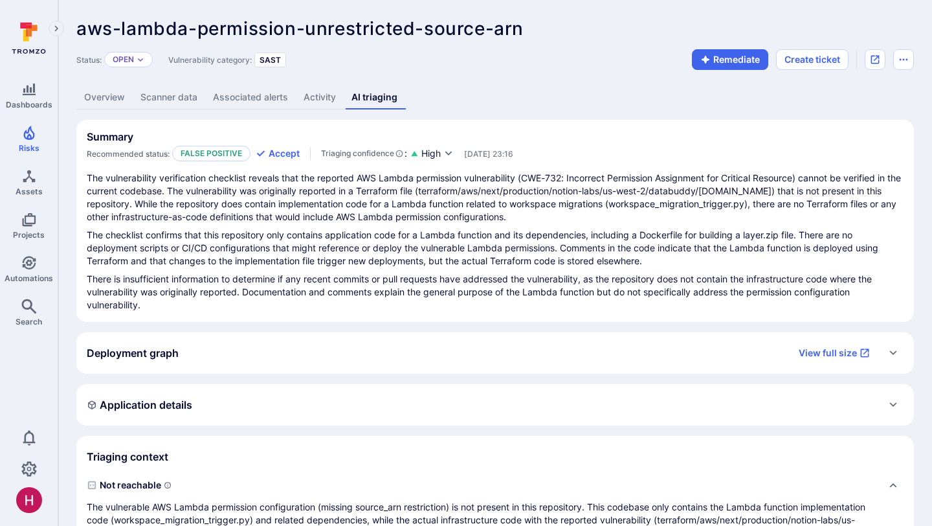
click at [288, 217] on p "The vulnerability verification checklist reveals that the reported AWS Lambda p…" at bounding box center [495, 198] width 817 height 52
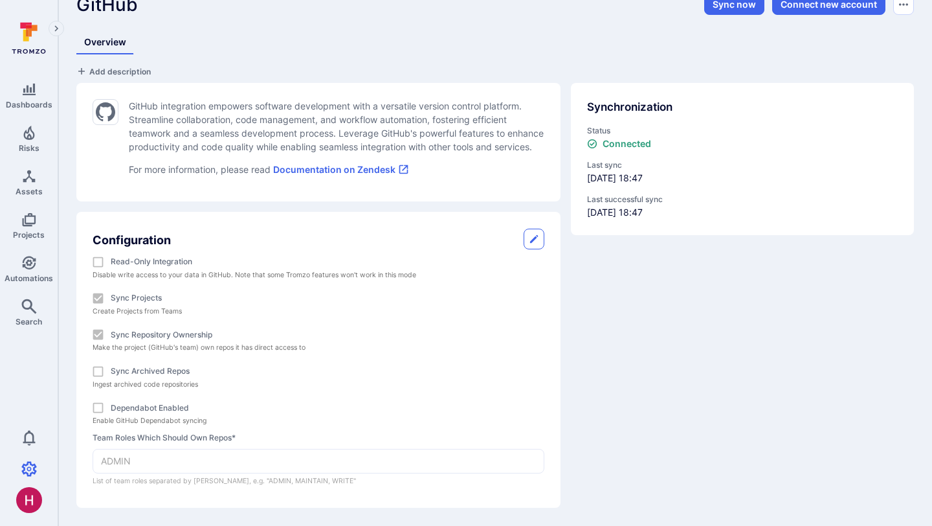
scroll to position [38, 0]
click at [32, 464] on icon "Settings" at bounding box center [29, 468] width 16 height 15
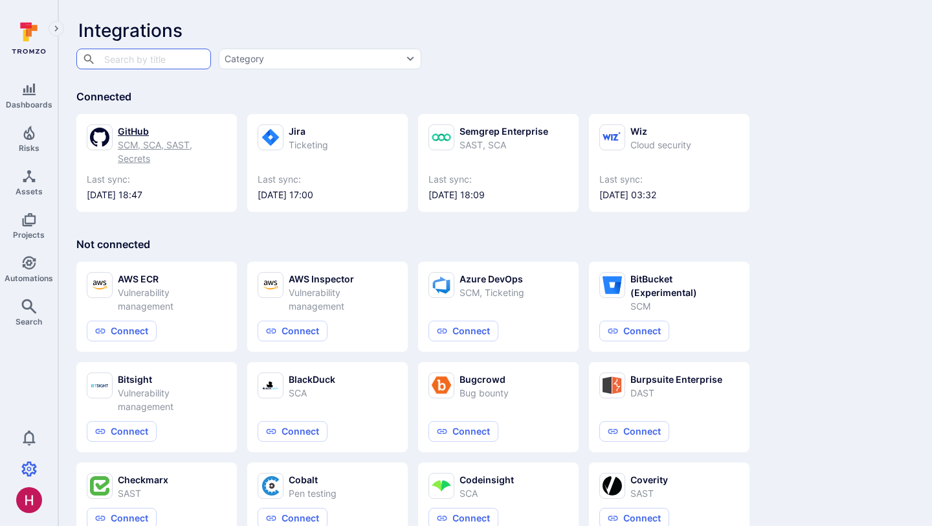
click at [141, 127] on div "GitHub" at bounding box center [172, 131] width 109 height 14
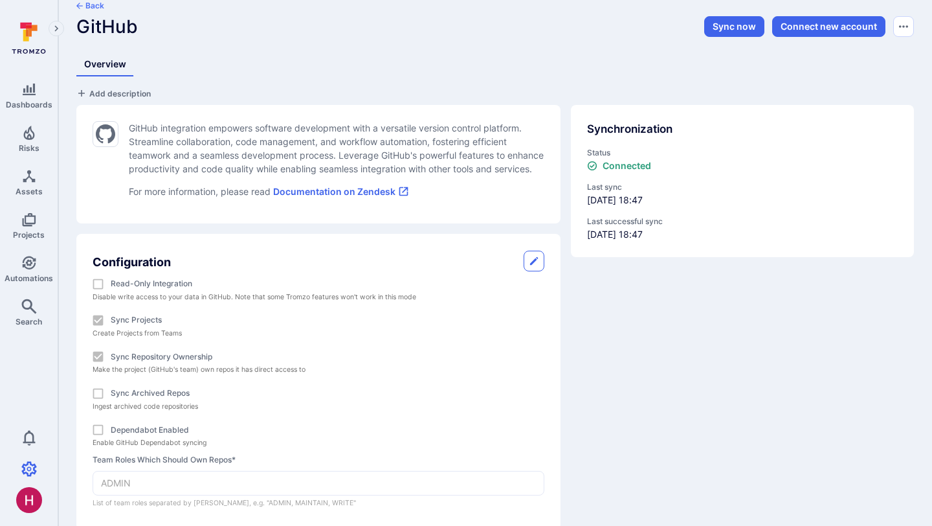
scroll to position [53, 0]
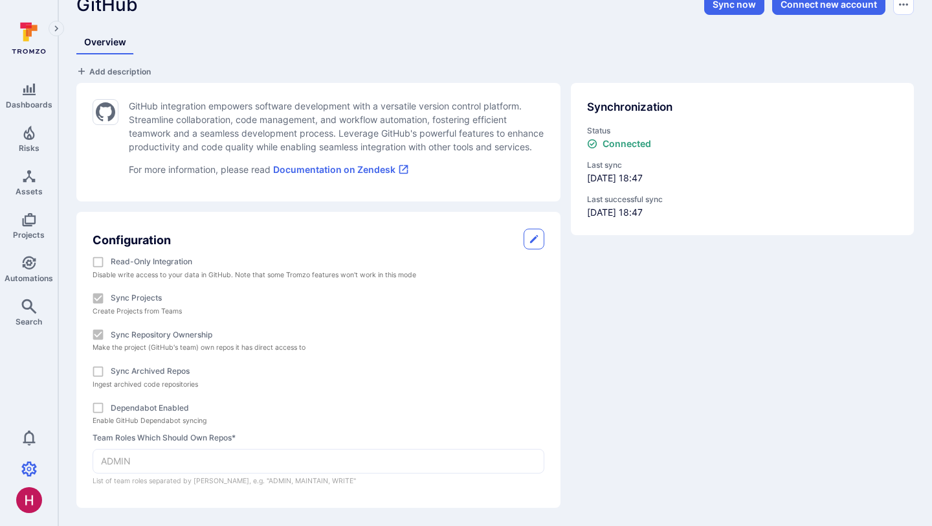
click at [629, 367] on div "Synchronization Status Connected Last sync [DATE] 18:47 Last successful sync [D…" at bounding box center [738, 290] width 354 height 435
